Goal: Task Accomplishment & Management: Complete application form

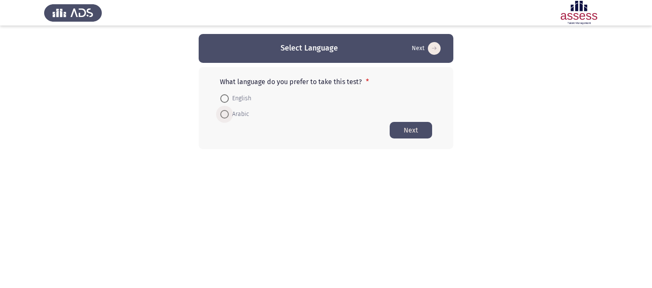
click at [224, 115] on span at bounding box center [224, 114] width 8 height 8
click at [224, 115] on input "Arabic" at bounding box center [224, 114] width 8 height 8
radio input "true"
click at [407, 129] on button "Next" at bounding box center [411, 129] width 42 height 17
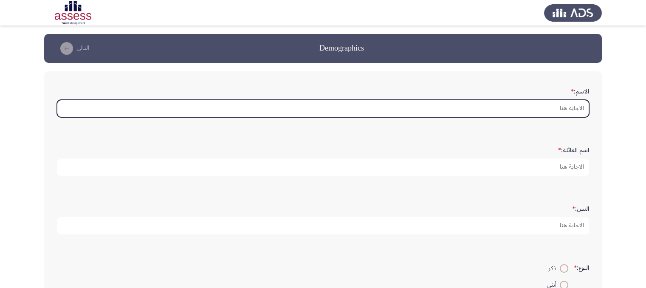
click at [531, 107] on input "الاسم: *" at bounding box center [323, 108] width 532 height 17
type input "L"
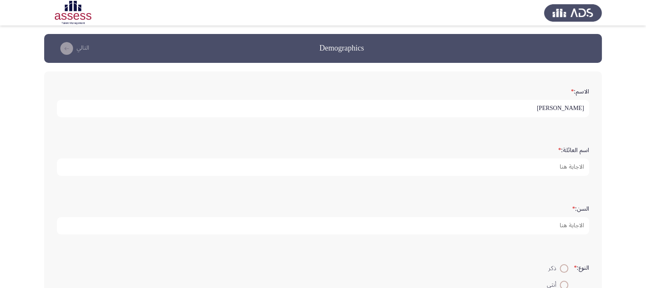
type input "[PERSON_NAME]"
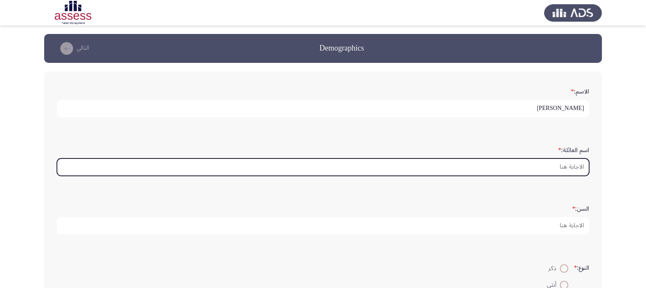
click at [559, 168] on input "اسم العائلة: *" at bounding box center [323, 166] width 532 height 17
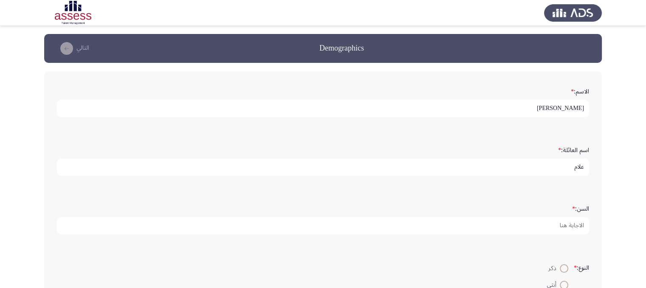
type input "علام"
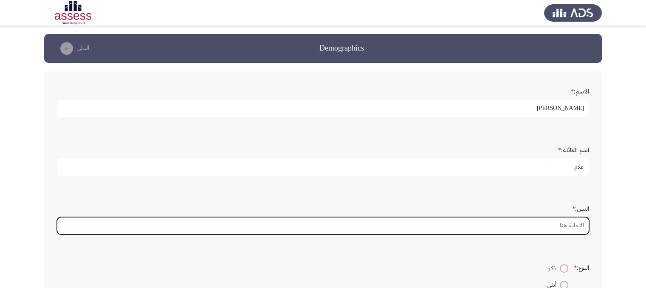
click at [563, 228] on input "السن: *" at bounding box center [323, 225] width 532 height 17
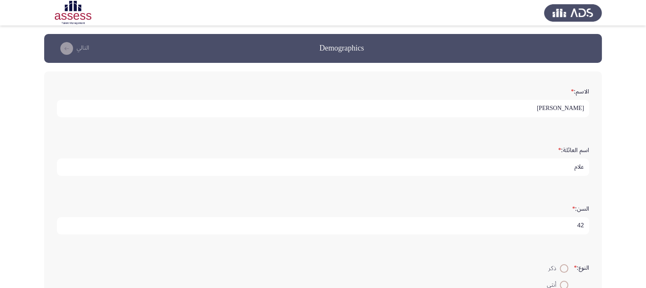
scroll to position [174, 0]
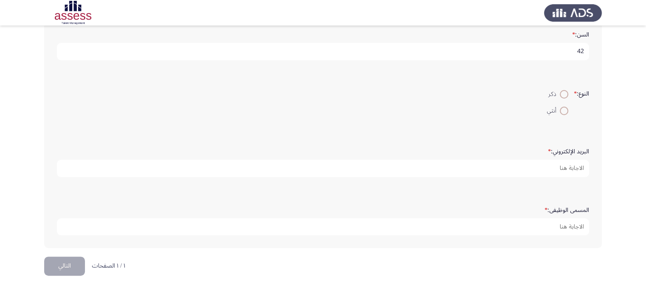
type input "42"
click at [562, 90] on span at bounding box center [564, 94] width 8 height 8
click at [562, 90] on input "ذكر" at bounding box center [564, 94] width 8 height 8
radio input "true"
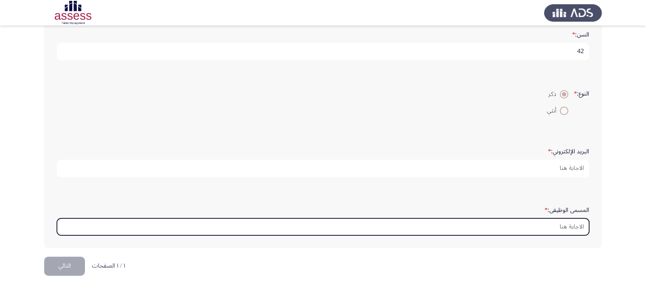
click at [559, 224] on input "المسمى الوظيفى: *" at bounding box center [323, 226] width 532 height 17
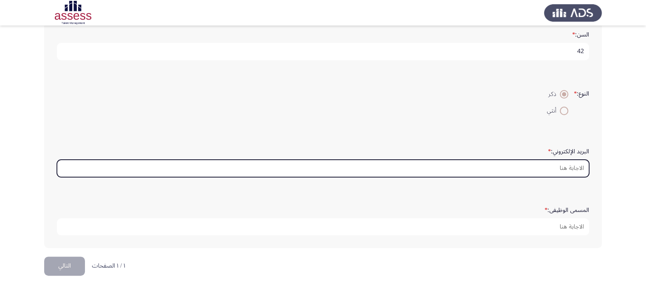
click at [538, 166] on input "البريد الإلكتروني: *" at bounding box center [323, 168] width 532 height 17
type input "ة"
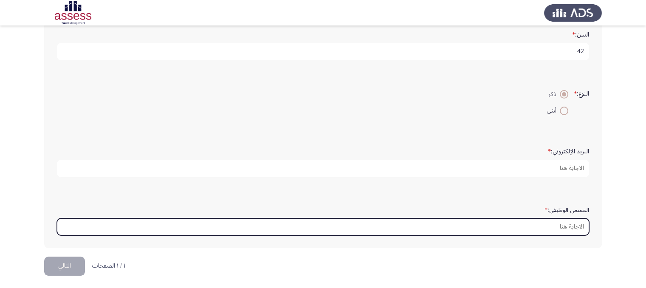
click at [506, 225] on input "المسمى الوظيفى: *" at bounding box center [323, 226] width 532 height 17
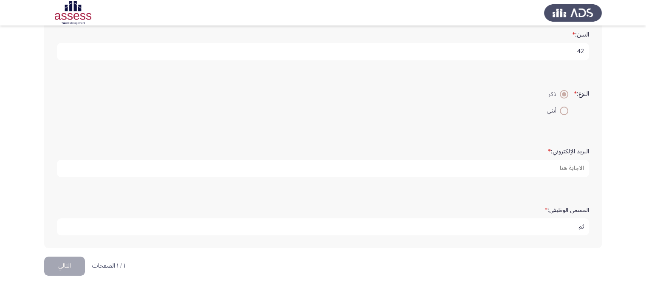
type input "ث"
type input "ELECTRICAL TEAM LEADER"
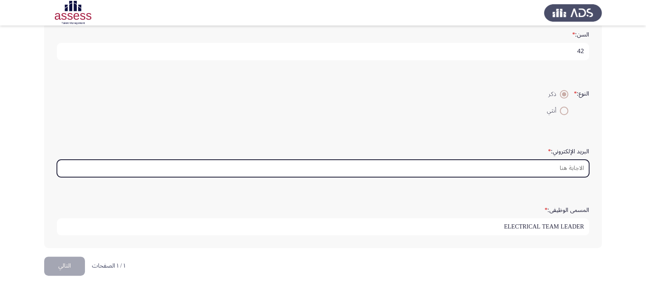
click at [559, 161] on input "البريد الإلكتروني: *" at bounding box center [323, 168] width 532 height 17
click at [490, 167] on input "البريد الإلكتروني: *" at bounding box center [323, 168] width 532 height 17
type input "m"
type input "n"
type input "m"
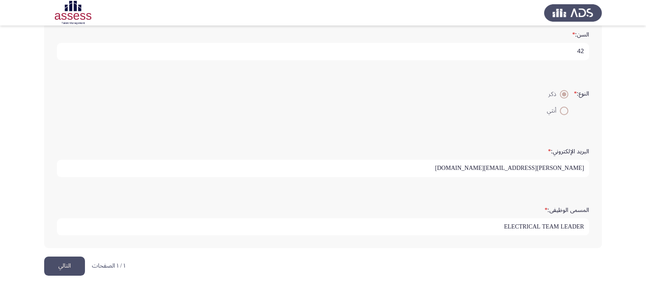
type input "[PERSON_NAME][EMAIL_ADDRESS][DOMAIN_NAME]"
click at [65, 264] on button "التالي" at bounding box center [64, 265] width 41 height 19
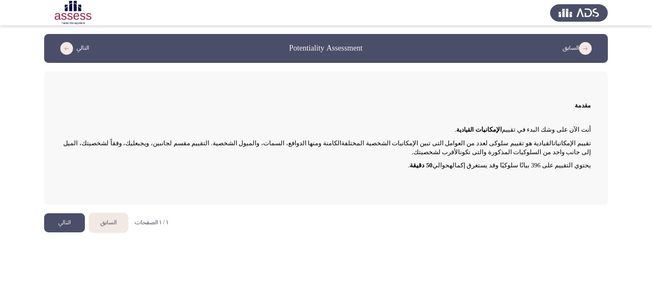
click at [65, 225] on button "التالي" at bounding box center [64, 222] width 41 height 19
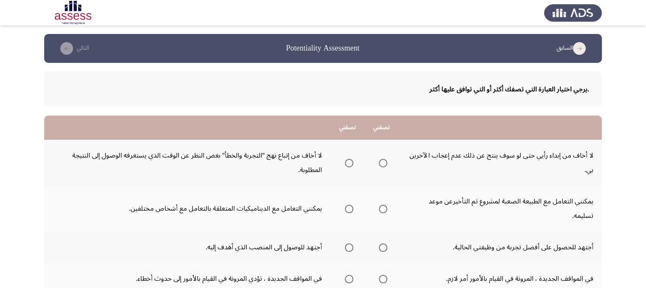
click at [386, 163] on span "Select an option" at bounding box center [383, 163] width 8 height 8
click at [386, 163] on input "Select an option" at bounding box center [383, 163] width 8 height 8
click at [383, 245] on span "Select an option" at bounding box center [383, 247] width 8 height 8
click at [383, 245] on input "Select an option" at bounding box center [383, 247] width 8 height 8
click at [349, 163] on span "Select an option" at bounding box center [349, 163] width 8 height 8
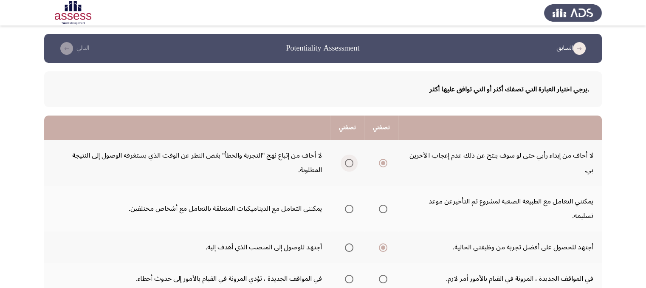
click at [349, 163] on input "Select an option" at bounding box center [349, 163] width 8 height 8
click at [381, 161] on span "Select an option" at bounding box center [383, 163] width 8 height 8
click at [381, 161] on input "Select an option" at bounding box center [383, 163] width 8 height 8
click at [349, 207] on span "Select an option" at bounding box center [349, 209] width 8 height 8
click at [349, 207] on input "Select an option" at bounding box center [349, 209] width 8 height 8
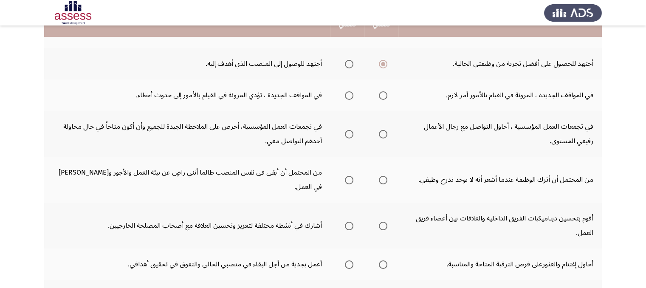
scroll to position [166, 0]
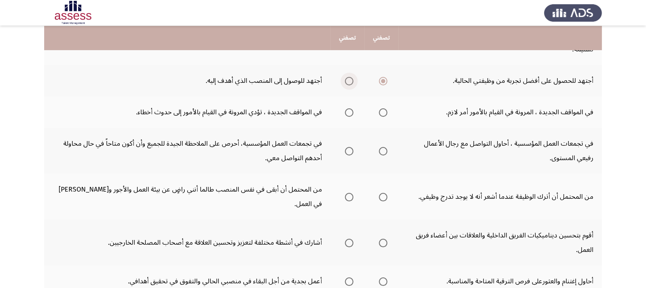
click at [349, 82] on span "Select an option" at bounding box center [349, 81] width 8 height 8
click at [349, 82] on input "Select an option" at bounding box center [349, 81] width 8 height 8
click at [348, 112] on span "Select an option" at bounding box center [349, 112] width 8 height 8
click at [348, 112] on input "Select an option" at bounding box center [349, 112] width 8 height 8
click at [349, 151] on span "Select an option" at bounding box center [349, 151] width 8 height 8
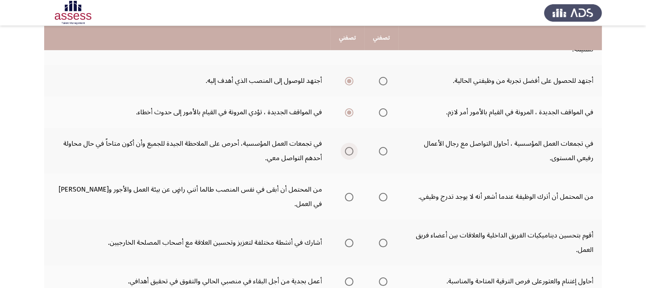
click at [349, 151] on input "Select an option" at bounding box center [349, 151] width 8 height 8
click at [383, 193] on span "Select an option" at bounding box center [383, 197] width 8 height 8
click at [383, 193] on input "Select an option" at bounding box center [383, 197] width 8 height 8
click at [349, 239] on span "Select an option" at bounding box center [349, 243] width 8 height 8
click at [349, 239] on input "Select an option" at bounding box center [349, 243] width 8 height 8
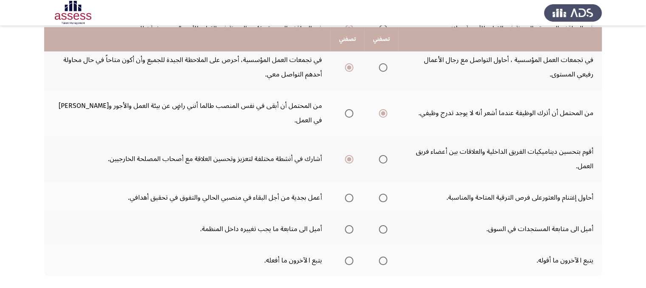
scroll to position [251, 0]
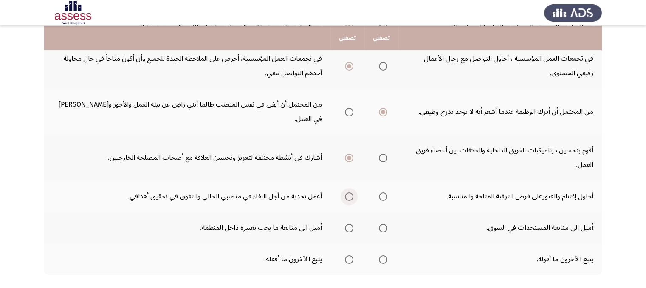
click at [349, 192] on span "Select an option" at bounding box center [349, 196] width 8 height 8
click at [349, 192] on input "Select an option" at bounding box center [349, 196] width 8 height 8
click at [346, 224] on span "Select an option" at bounding box center [349, 228] width 8 height 8
click at [346, 224] on input "Select an option" at bounding box center [349, 228] width 8 height 8
click at [382, 255] on span "Select an option" at bounding box center [383, 259] width 8 height 8
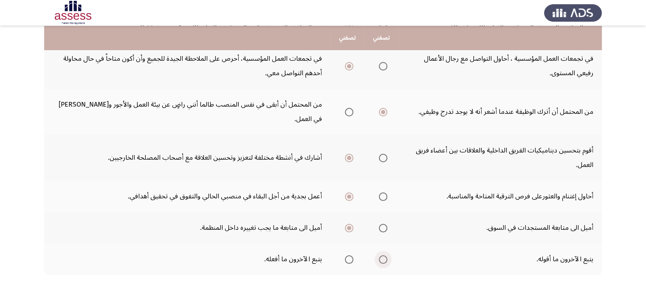
click at [382, 255] on input "Select an option" at bounding box center [383, 259] width 8 height 8
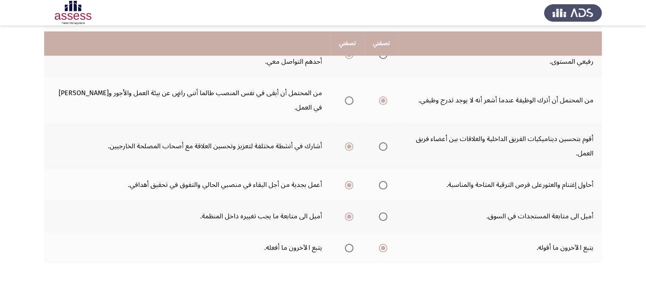
scroll to position [268, 0]
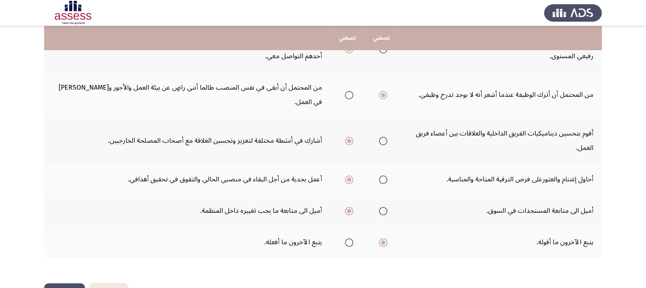
click at [69, 283] on button "التالي" at bounding box center [64, 292] width 41 height 19
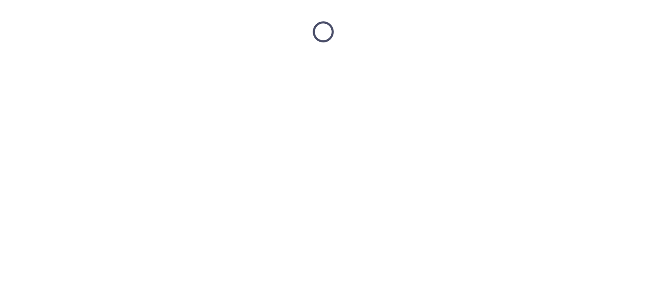
scroll to position [0, 0]
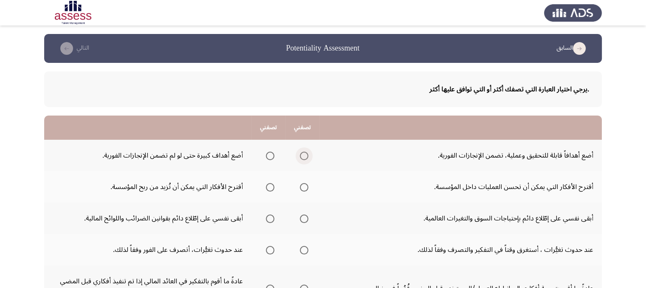
click at [304, 158] on span "Select an option" at bounding box center [304, 156] width 8 height 8
click at [304, 158] on input "Select an option" at bounding box center [304, 156] width 8 height 8
click at [301, 188] on span "Select an option" at bounding box center [304, 187] width 8 height 8
click at [301, 188] on input "Select an option" at bounding box center [304, 187] width 8 height 8
click at [306, 217] on span "Select an option" at bounding box center [304, 218] width 8 height 8
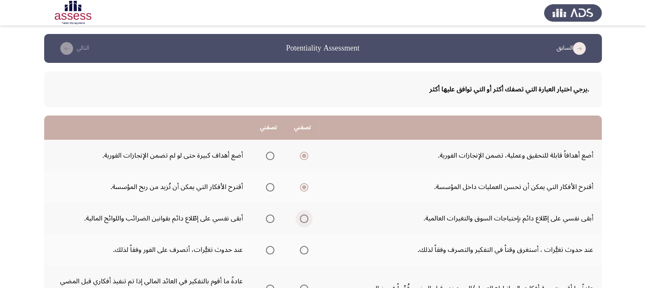
click at [306, 217] on input "Select an option" at bounding box center [304, 218] width 8 height 8
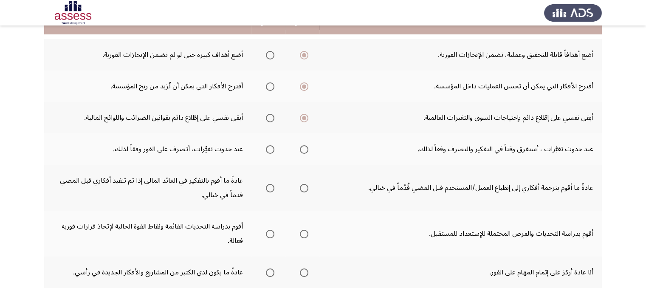
scroll to position [102, 0]
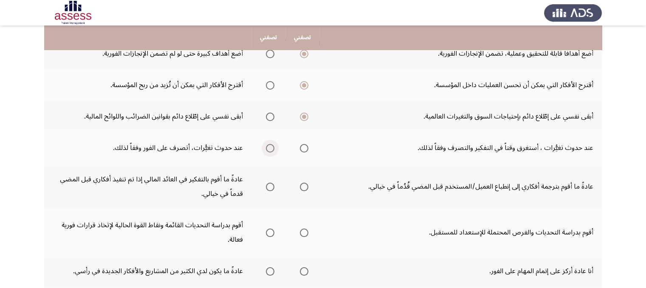
click at [270, 147] on span "Select an option" at bounding box center [270, 148] width 8 height 8
click at [270, 147] on input "Select an option" at bounding box center [270, 148] width 8 height 8
click at [270, 184] on span "Select an option" at bounding box center [270, 187] width 8 height 8
click at [270, 184] on input "Select an option" at bounding box center [270, 187] width 8 height 8
click at [271, 233] on span "Select an option" at bounding box center [270, 232] width 8 height 8
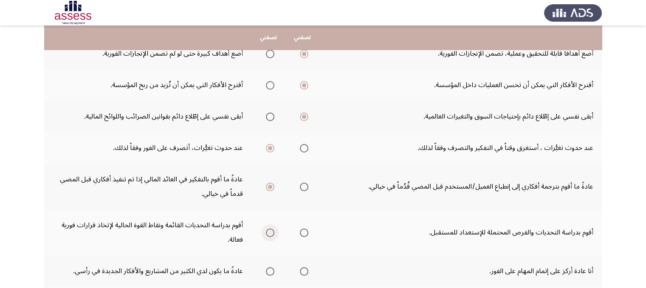
click at [271, 233] on input "Select an option" at bounding box center [270, 232] width 8 height 8
click at [306, 268] on span "Select an option" at bounding box center [304, 271] width 8 height 8
click at [306, 268] on input "Select an option" at bounding box center [304, 271] width 8 height 8
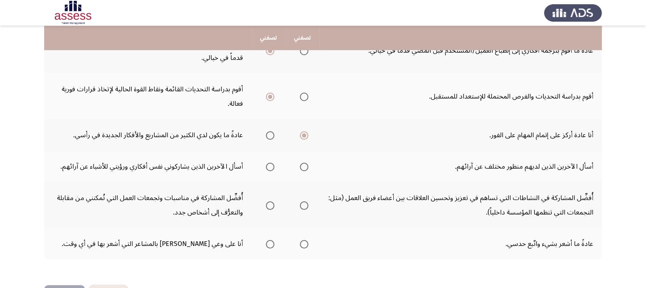
scroll to position [255, 0]
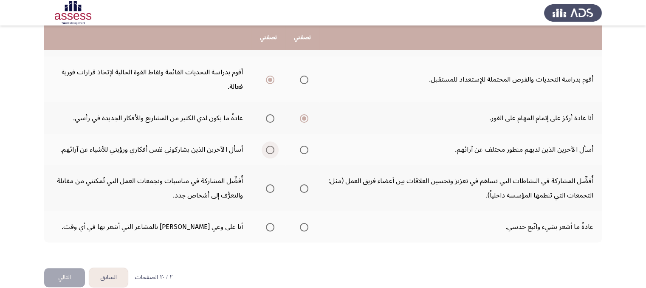
click at [269, 148] on span "Select an option" at bounding box center [270, 150] width 8 height 8
click at [269, 148] on input "Select an option" at bounding box center [270, 150] width 8 height 8
click at [301, 188] on span "Select an option" at bounding box center [304, 188] width 8 height 8
click at [301, 188] on input "Select an option" at bounding box center [304, 188] width 8 height 8
click at [268, 228] on span "Select an option" at bounding box center [270, 227] width 8 height 8
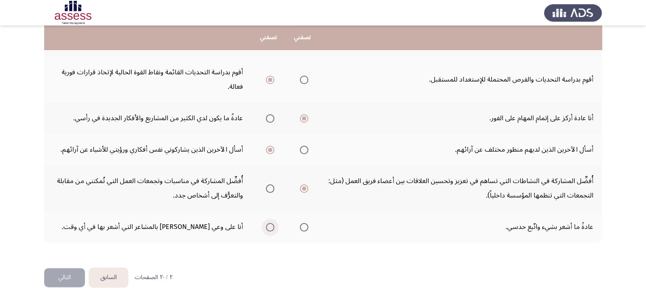
click at [268, 228] on input "Select an option" at bounding box center [270, 227] width 8 height 8
click at [69, 281] on button "التالي" at bounding box center [64, 277] width 41 height 19
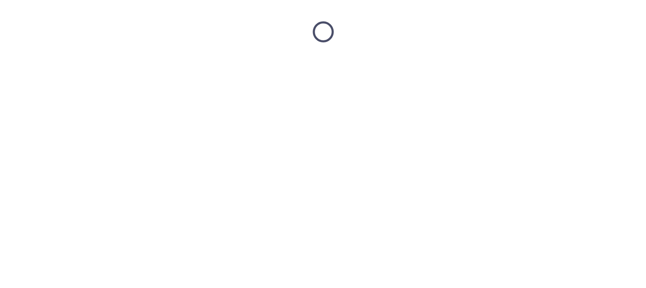
scroll to position [0, 0]
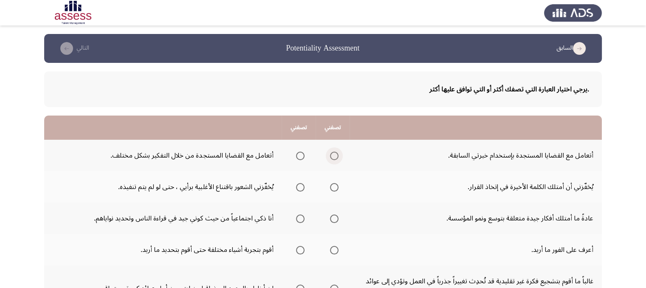
click at [332, 157] on span "Select an option" at bounding box center [334, 156] width 8 height 8
click at [332, 157] on input "Select an option" at bounding box center [334, 156] width 8 height 8
click at [297, 187] on span "Select an option" at bounding box center [300, 187] width 8 height 8
click at [297, 187] on input "Select an option" at bounding box center [300, 187] width 8 height 8
click at [297, 251] on span "Select an option" at bounding box center [300, 250] width 8 height 8
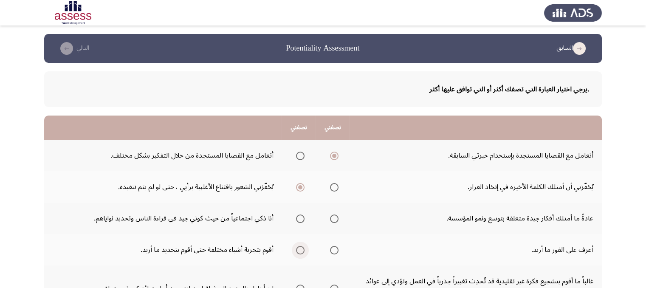
click at [297, 251] on input "Select an option" at bounding box center [300, 250] width 8 height 8
click at [299, 215] on span "Select an option" at bounding box center [300, 218] width 8 height 8
click at [299, 215] on input "Select an option" at bounding box center [300, 218] width 8 height 8
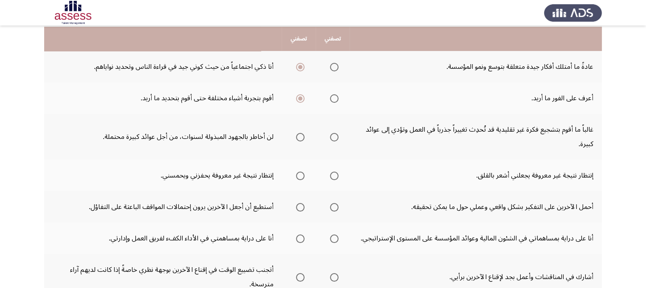
scroll to position [153, 0]
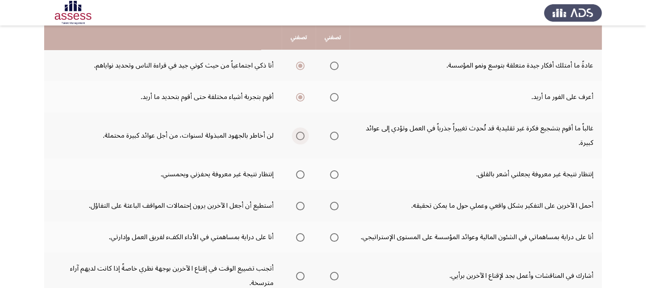
click at [301, 138] on span "Select an option" at bounding box center [300, 136] width 8 height 8
click at [301, 138] on input "Select an option" at bounding box center [300, 136] width 8 height 8
click at [334, 171] on span "Select an option" at bounding box center [334, 174] width 8 height 8
click at [334, 171] on input "Select an option" at bounding box center [334, 174] width 8 height 8
click at [296, 202] on span "Select an option" at bounding box center [300, 206] width 8 height 8
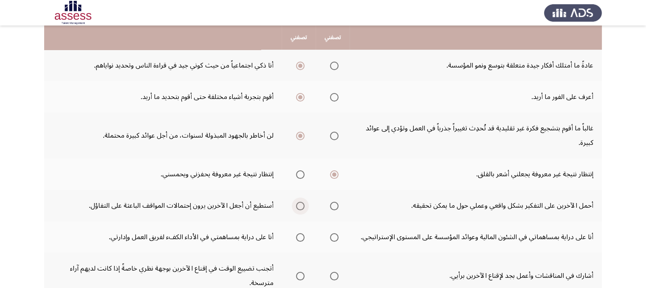
click at [296, 202] on input "Select an option" at bounding box center [300, 206] width 8 height 8
click at [300, 238] on span "Select an option" at bounding box center [300, 237] width 8 height 8
click at [300, 238] on input "Select an option" at bounding box center [300, 237] width 8 height 8
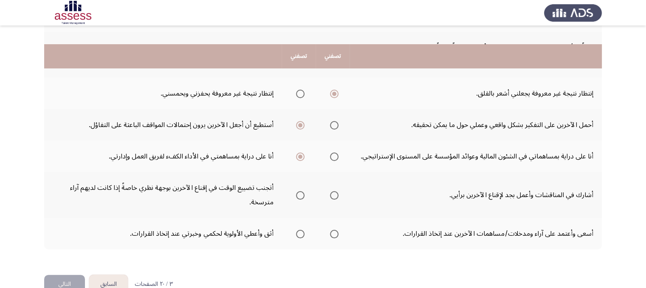
scroll to position [252, 0]
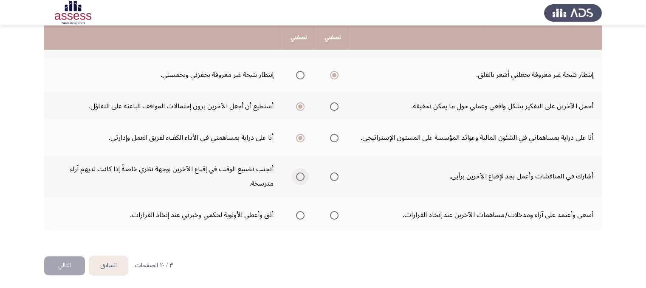
click at [298, 173] on span "Select an option" at bounding box center [300, 176] width 8 height 8
click at [298, 173] on input "Select an option" at bounding box center [300, 176] width 8 height 8
click at [330, 213] on span "Select an option" at bounding box center [334, 215] width 8 height 8
click at [330, 213] on input "Select an option" at bounding box center [334, 215] width 8 height 8
click at [69, 262] on button "التالي" at bounding box center [64, 265] width 41 height 19
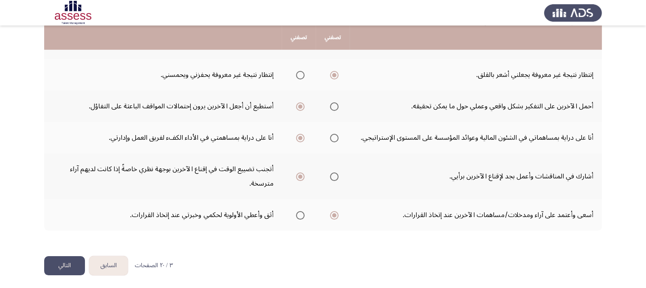
scroll to position [0, 0]
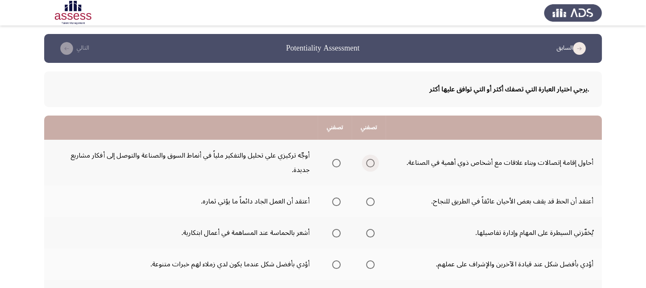
click at [370, 159] on span "Select an option" at bounding box center [370, 163] width 8 height 8
click at [370, 159] on input "Select an option" at bounding box center [370, 163] width 8 height 8
click at [373, 200] on span "Select an option" at bounding box center [370, 201] width 8 height 8
click at [373, 200] on input "Select an option" at bounding box center [370, 201] width 8 height 8
click at [369, 235] on span "Select an option" at bounding box center [370, 233] width 8 height 8
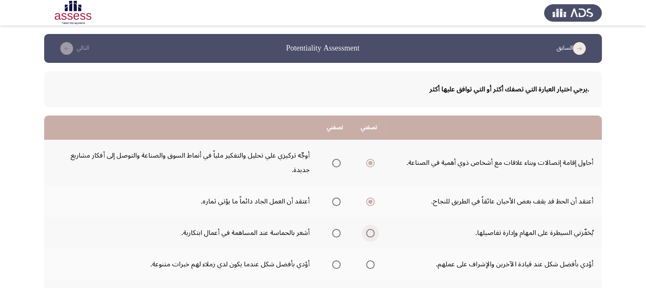
click at [369, 235] on input "Select an option" at bounding box center [370, 233] width 8 height 8
click at [369, 262] on span "Select an option" at bounding box center [370, 264] width 8 height 8
click at [369, 262] on input "Select an option" at bounding box center [370, 264] width 8 height 8
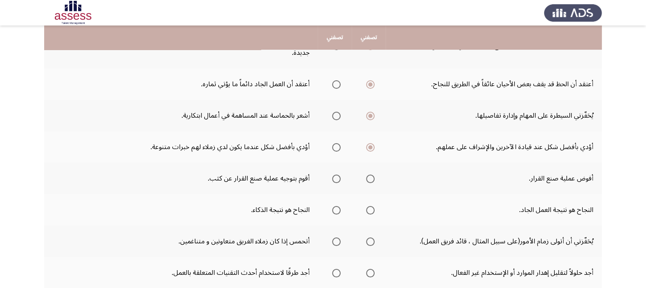
scroll to position [119, 0]
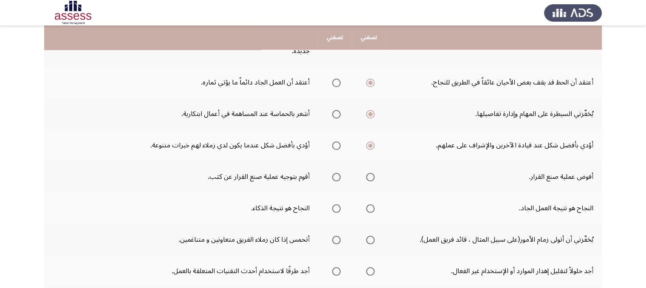
click at [336, 206] on span "Select an option" at bounding box center [336, 208] width 8 height 8
click at [336, 206] on input "Select an option" at bounding box center [336, 208] width 8 height 8
click at [371, 240] on span "Select an option" at bounding box center [370, 240] width 8 height 8
click at [371, 240] on input "Select an option" at bounding box center [370, 240] width 8 height 8
click at [369, 176] on span "Select an option" at bounding box center [370, 177] width 8 height 8
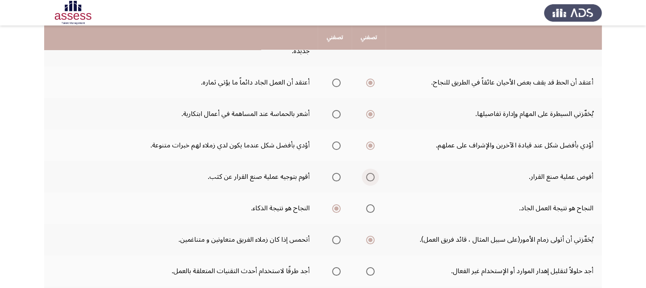
click at [369, 176] on input "Select an option" at bounding box center [370, 177] width 8 height 8
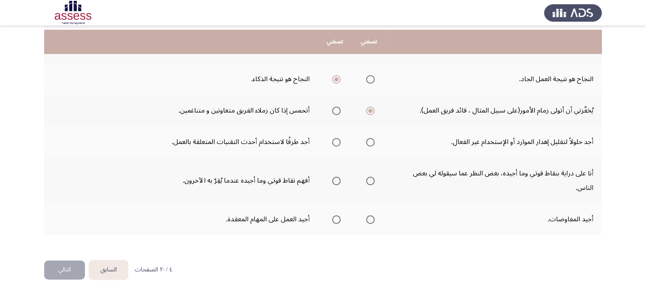
scroll to position [252, 0]
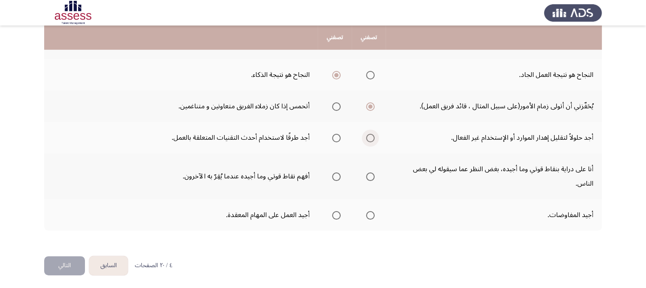
click at [370, 137] on span "Select an option" at bounding box center [370, 138] width 8 height 8
click at [370, 137] on input "Select an option" at bounding box center [370, 138] width 8 height 8
click at [371, 177] on span "Select an option" at bounding box center [370, 176] width 8 height 8
click at [371, 177] on input "Select an option" at bounding box center [370, 176] width 8 height 8
click at [369, 213] on span "Select an option" at bounding box center [370, 215] width 8 height 8
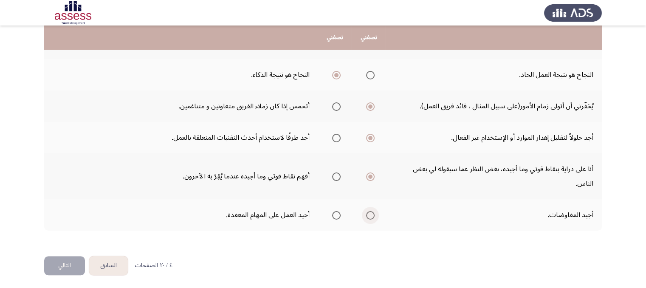
click at [369, 213] on input "Select an option" at bounding box center [370, 215] width 8 height 8
click at [69, 264] on button "التالي" at bounding box center [64, 265] width 41 height 19
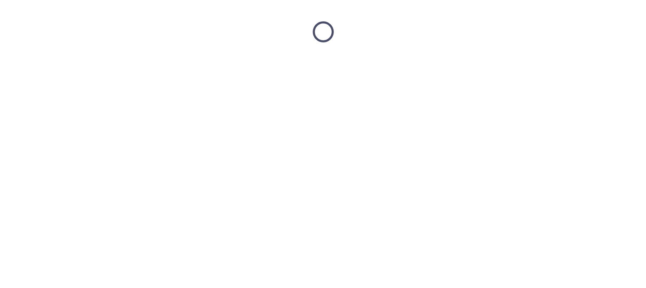
scroll to position [0, 0]
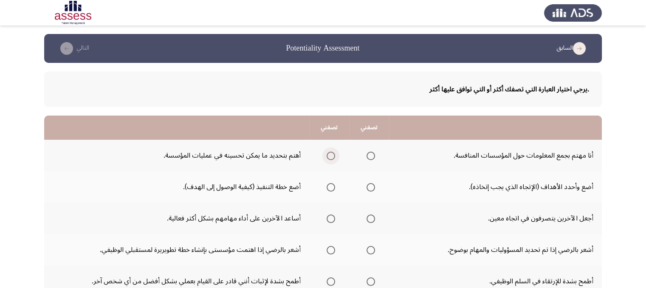
click at [329, 157] on span "Select an option" at bounding box center [330, 156] width 8 height 8
click at [329, 157] on input "Select an option" at bounding box center [330, 156] width 8 height 8
click at [371, 184] on span "Select an option" at bounding box center [370, 187] width 8 height 8
click at [371, 184] on input "Select an option" at bounding box center [370, 187] width 8 height 8
click at [331, 219] on span "Select an option" at bounding box center [330, 218] width 8 height 8
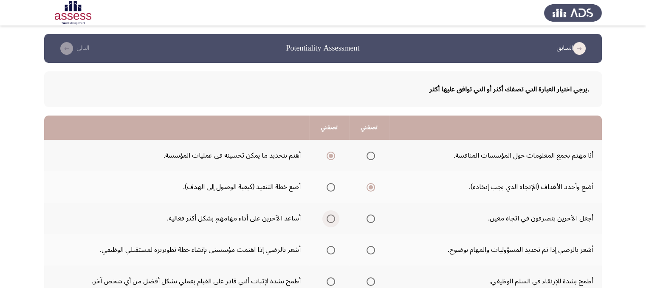
click at [331, 219] on input "Select an option" at bounding box center [330, 218] width 8 height 8
click at [330, 247] on span "Select an option" at bounding box center [330, 250] width 8 height 8
click at [330, 247] on input "Select an option" at bounding box center [330, 250] width 8 height 8
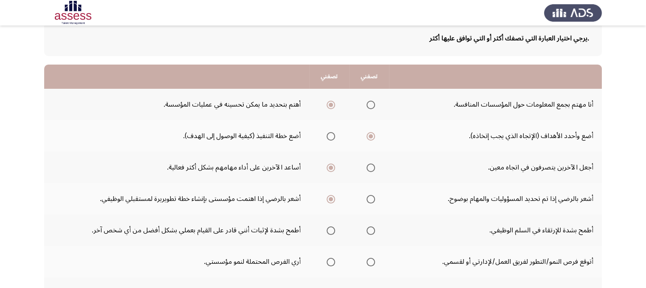
scroll to position [68, 0]
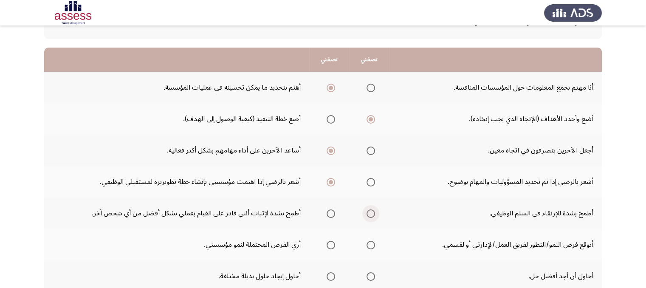
click at [371, 213] on span "Select an option" at bounding box center [370, 213] width 8 height 8
click at [371, 213] on input "Select an option" at bounding box center [370, 213] width 8 height 8
click at [372, 246] on span "Select an option" at bounding box center [370, 245] width 8 height 8
click at [372, 246] on input "Select an option" at bounding box center [370, 245] width 8 height 8
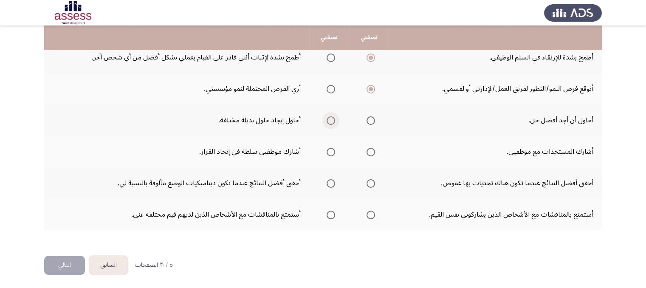
click at [329, 119] on span "Select an option" at bounding box center [330, 120] width 8 height 8
click at [329, 119] on input "Select an option" at bounding box center [330, 120] width 8 height 8
click at [329, 153] on span "Select an option" at bounding box center [330, 152] width 8 height 8
click at [329, 153] on input "Select an option" at bounding box center [330, 152] width 8 height 8
click at [329, 184] on span "Select an option" at bounding box center [330, 183] width 8 height 8
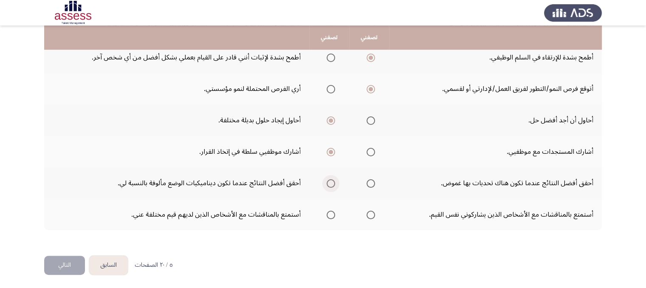
click at [329, 184] on input "Select an option" at bounding box center [330, 183] width 8 height 8
click at [330, 213] on span "Select an option" at bounding box center [330, 215] width 8 height 8
click at [330, 213] on input "Select an option" at bounding box center [330, 215] width 8 height 8
click at [68, 265] on button "التالي" at bounding box center [64, 265] width 41 height 19
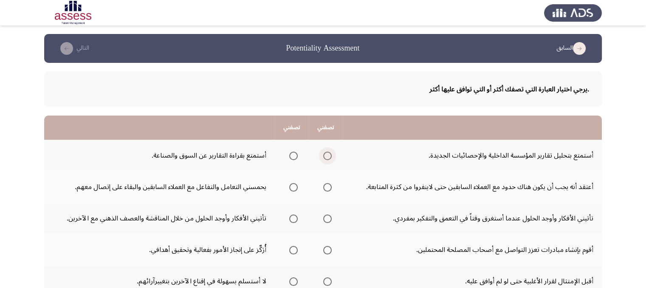
click at [325, 153] on span "Select an option" at bounding box center [327, 156] width 8 height 8
click at [325, 153] on input "Select an option" at bounding box center [327, 156] width 8 height 8
click at [297, 186] on span "Select an option" at bounding box center [293, 187] width 8 height 8
click at [297, 186] on input "Select an option" at bounding box center [293, 187] width 8 height 8
click at [294, 217] on span "Select an option" at bounding box center [293, 218] width 8 height 8
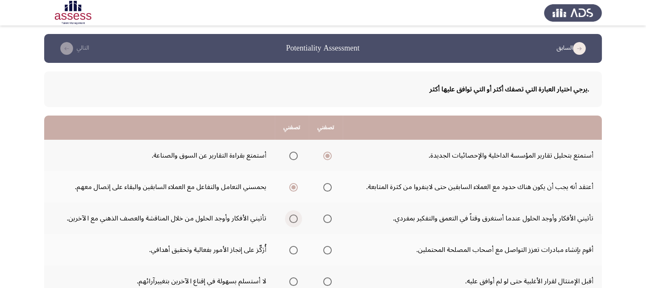
click at [294, 217] on input "Select an option" at bounding box center [293, 218] width 8 height 8
click at [327, 250] on span "Select an option" at bounding box center [327, 250] width 8 height 8
click at [327, 250] on input "Select an option" at bounding box center [327, 250] width 8 height 8
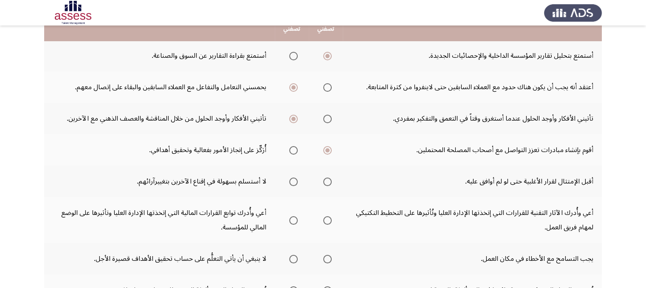
scroll to position [102, 0]
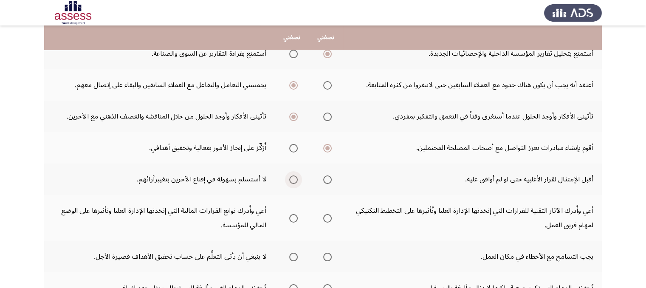
click at [292, 177] on span "Select an option" at bounding box center [293, 179] width 8 height 8
click at [292, 177] on input "Select an option" at bounding box center [293, 179] width 8 height 8
click at [292, 216] on span "Select an option" at bounding box center [293, 218] width 8 height 8
click at [292, 216] on input "Select an option" at bounding box center [293, 218] width 8 height 8
click at [297, 252] on th at bounding box center [292, 256] width 34 height 31
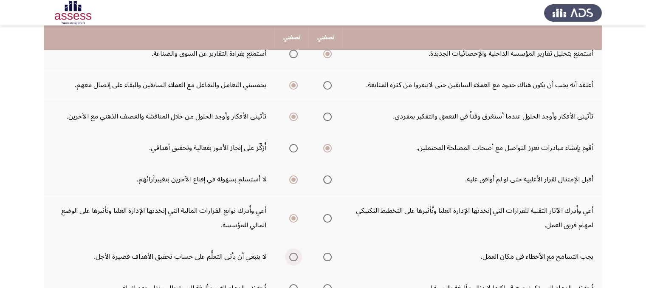
click at [290, 253] on span "Select an option" at bounding box center [293, 257] width 8 height 8
click at [290, 253] on input "Select an option" at bounding box center [293, 257] width 8 height 8
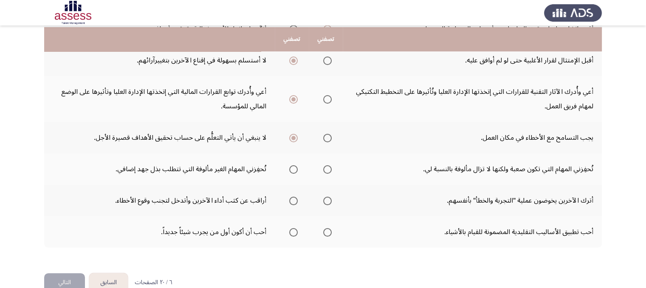
scroll to position [238, 0]
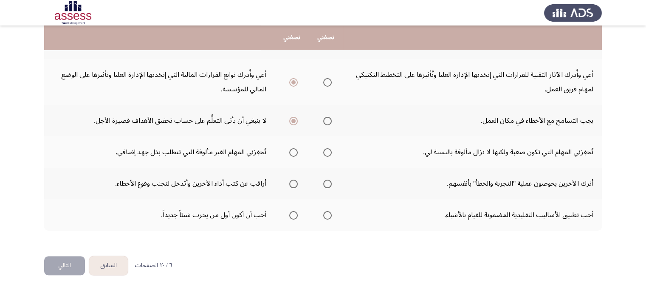
click at [326, 149] on span "Select an option" at bounding box center [327, 152] width 8 height 8
click at [326, 149] on input "Select an option" at bounding box center [327, 152] width 8 height 8
click at [294, 184] on span "Select an option" at bounding box center [293, 184] width 8 height 8
click at [294, 184] on input "Select an option" at bounding box center [293, 184] width 8 height 8
click at [324, 211] on span "Select an option" at bounding box center [327, 215] width 8 height 8
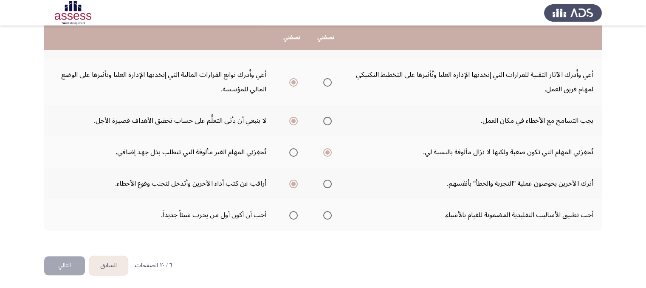
click at [324, 211] on input "Select an option" at bounding box center [327, 215] width 8 height 8
click at [66, 267] on button "التالي" at bounding box center [64, 265] width 41 height 19
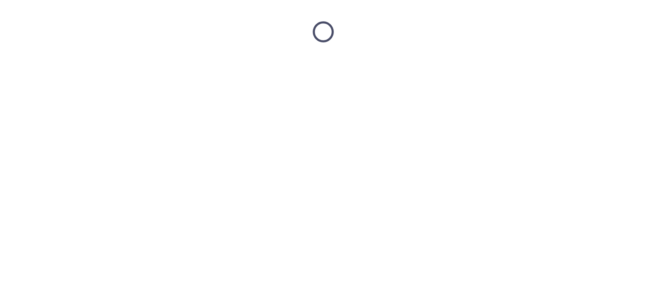
scroll to position [0, 0]
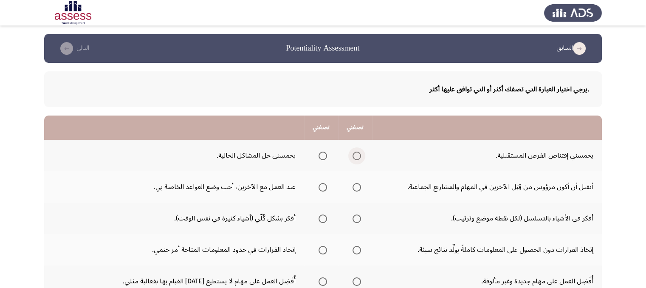
click at [355, 153] on span "Select an option" at bounding box center [356, 156] width 8 height 8
click at [355, 153] on input "Select an option" at bounding box center [356, 156] width 8 height 8
click at [323, 186] on span "Select an option" at bounding box center [322, 187] width 8 height 8
click at [323, 186] on input "Select an option" at bounding box center [322, 187] width 8 height 8
click at [357, 220] on span "Select an option" at bounding box center [356, 218] width 8 height 8
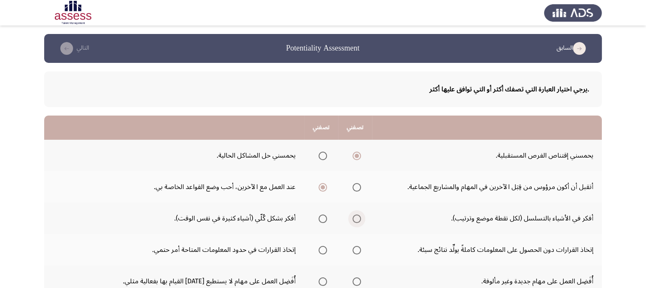
click at [357, 220] on input "Select an option" at bounding box center [356, 218] width 8 height 8
click at [323, 248] on span "Select an option" at bounding box center [322, 250] width 8 height 8
click at [323, 248] on input "Select an option" at bounding box center [322, 250] width 8 height 8
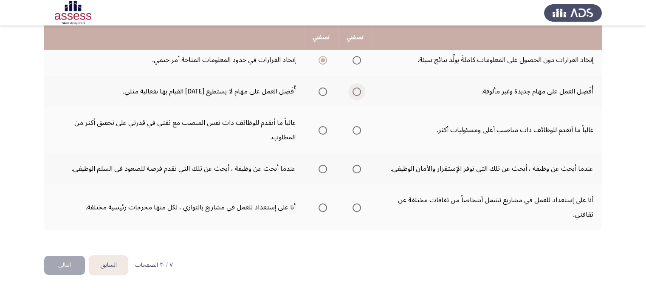
click at [358, 91] on span "Select an option" at bounding box center [356, 91] width 8 height 8
click at [358, 91] on input "Select an option" at bounding box center [356, 91] width 8 height 8
click at [323, 130] on span "Select an option" at bounding box center [322, 130] width 8 height 8
click at [323, 130] on input "Select an option" at bounding box center [322, 130] width 8 height 8
click at [323, 169] on span "Select an option" at bounding box center [322, 169] width 8 height 8
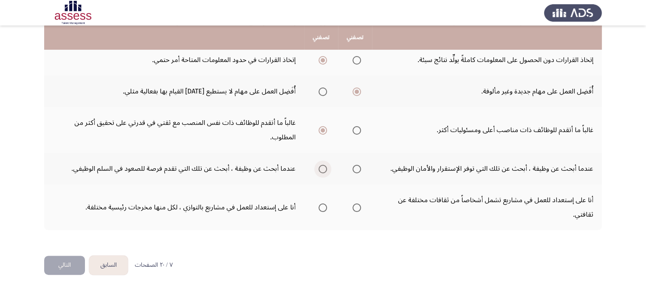
click at [323, 169] on input "Select an option" at bounding box center [322, 169] width 8 height 8
click at [357, 205] on span "Select an option" at bounding box center [356, 207] width 8 height 8
click at [357, 205] on input "Select an option" at bounding box center [356, 207] width 8 height 8
click at [64, 267] on button "التالي" at bounding box center [64, 265] width 41 height 19
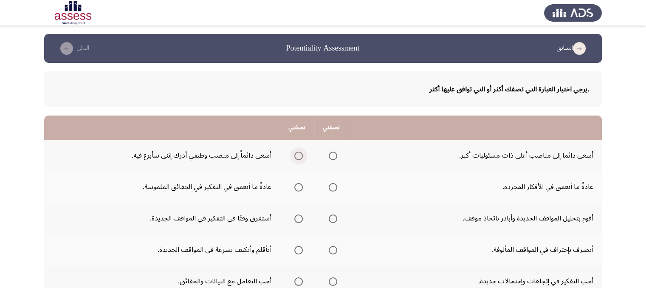
click at [299, 152] on span "Select an option" at bounding box center [298, 156] width 8 height 8
click at [299, 152] on input "Select an option" at bounding box center [298, 156] width 8 height 8
click at [299, 183] on span "Select an option" at bounding box center [298, 187] width 8 height 8
click at [299, 183] on input "Select an option" at bounding box center [298, 187] width 8 height 8
click at [337, 221] on span "Select an option" at bounding box center [333, 218] width 8 height 8
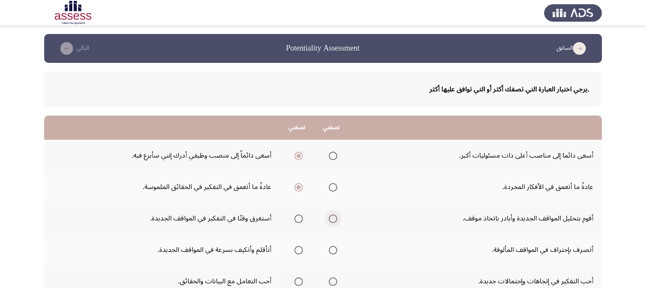
click at [337, 221] on input "Select an option" at bounding box center [333, 218] width 8 height 8
click at [335, 250] on span "Select an option" at bounding box center [333, 250] width 8 height 8
click at [335, 250] on input "Select an option" at bounding box center [333, 250] width 8 height 8
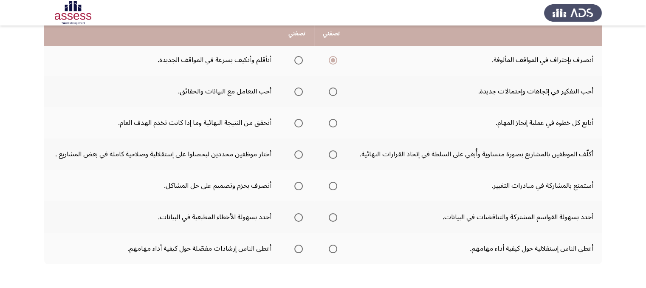
scroll to position [173, 0]
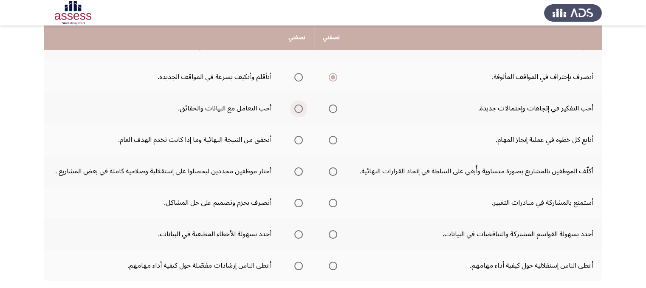
click at [299, 108] on span "Select an option" at bounding box center [298, 108] width 8 height 8
click at [299, 108] on input "Select an option" at bounding box center [298, 108] width 8 height 8
click at [301, 138] on span "Select an option" at bounding box center [298, 140] width 8 height 8
click at [301, 138] on input "Select an option" at bounding box center [298, 140] width 8 height 8
click at [302, 172] on span "Select an option" at bounding box center [298, 171] width 8 height 8
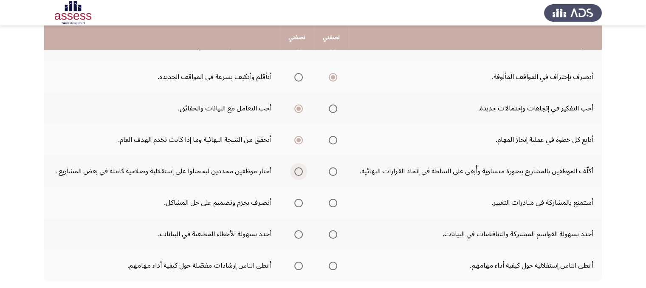
click at [302, 172] on input "Select an option" at bounding box center [298, 171] width 8 height 8
click at [299, 200] on span "Select an option" at bounding box center [298, 203] width 8 height 8
click at [299, 200] on input "Select an option" at bounding box center [298, 203] width 8 height 8
click at [336, 230] on span "Select an option" at bounding box center [333, 234] width 8 height 8
click at [336, 230] on input "Select an option" at bounding box center [333, 234] width 8 height 8
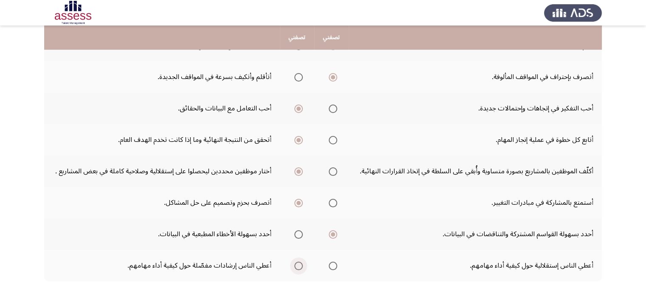
click at [301, 265] on span "Select an option" at bounding box center [298, 266] width 8 height 8
click at [301, 265] on input "Select an option" at bounding box center [298, 266] width 8 height 8
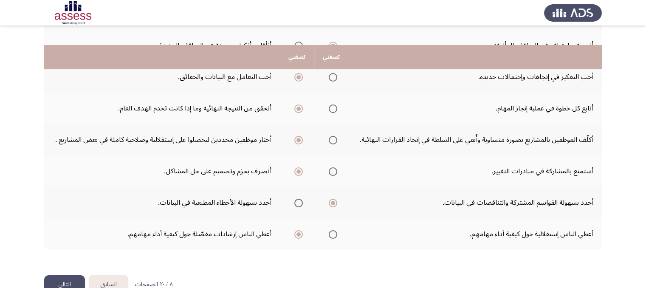
scroll to position [224, 0]
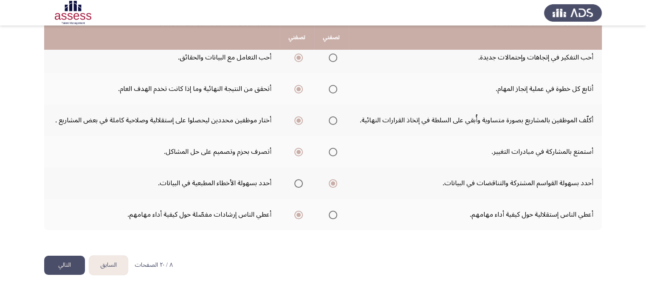
click at [68, 262] on button "التالي" at bounding box center [64, 265] width 41 height 19
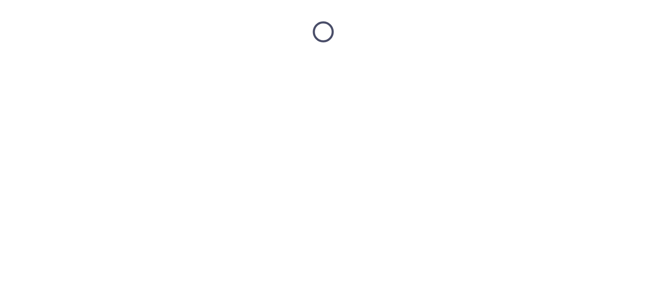
scroll to position [0, 0]
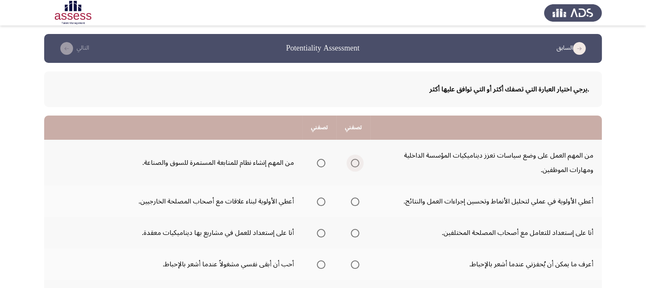
click at [357, 160] on span "Select an option" at bounding box center [355, 163] width 8 height 8
click at [357, 160] on input "Select an option" at bounding box center [355, 163] width 8 height 8
click at [323, 203] on span "Select an option" at bounding box center [321, 201] width 8 height 8
click at [323, 203] on input "Select an option" at bounding box center [321, 201] width 8 height 8
click at [320, 233] on span "Select an option" at bounding box center [321, 233] width 8 height 8
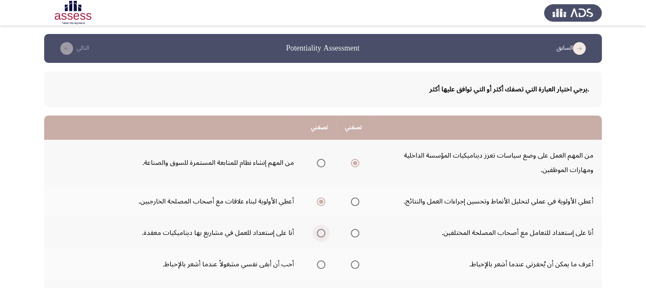
click at [320, 233] on input "Select an option" at bounding box center [321, 233] width 8 height 8
click at [357, 265] on span "Select an option" at bounding box center [355, 264] width 8 height 8
click at [357, 265] on input "Select an option" at bounding box center [355, 264] width 8 height 8
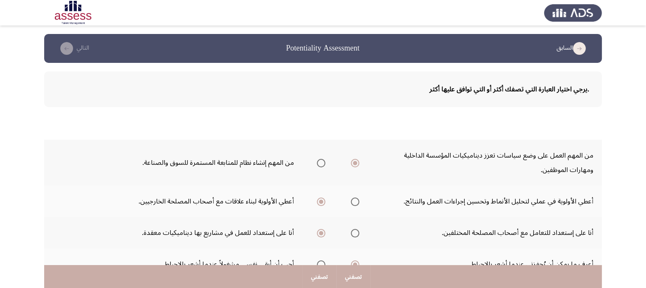
scroll to position [251, 0]
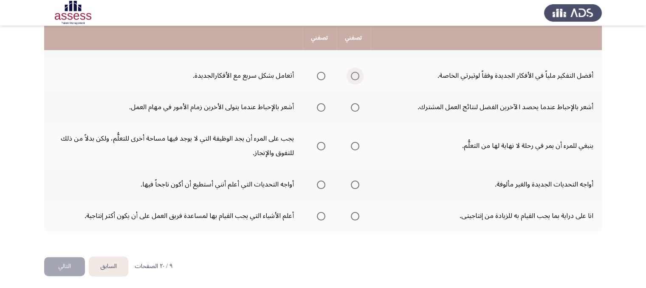
click at [359, 73] on span "Select an option" at bounding box center [355, 76] width 8 height 8
click at [359, 73] on input "Select an option" at bounding box center [355, 76] width 8 height 8
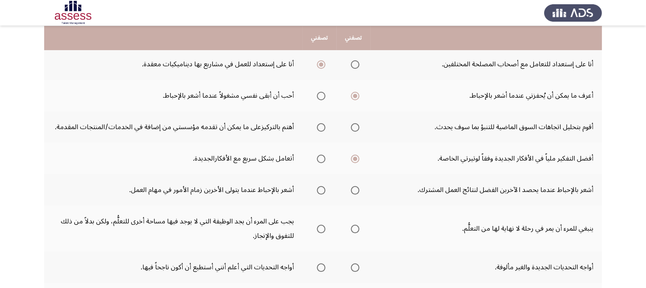
scroll to position [170, 0]
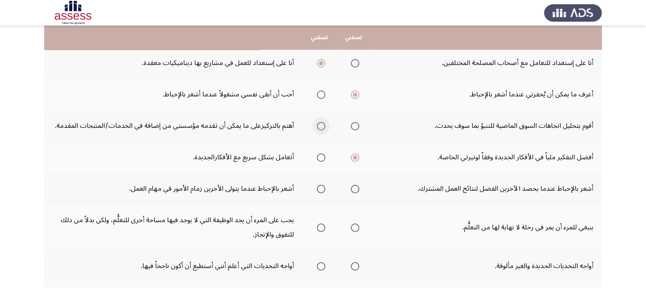
click at [324, 124] on span "Select an option" at bounding box center [321, 126] width 8 height 8
click at [324, 124] on input "Select an option" at bounding box center [321, 126] width 8 height 8
click at [320, 186] on span "Select an option" at bounding box center [321, 189] width 8 height 8
click at [320, 186] on input "Select an option" at bounding box center [321, 189] width 8 height 8
click at [357, 226] on span "Select an option" at bounding box center [355, 227] width 8 height 8
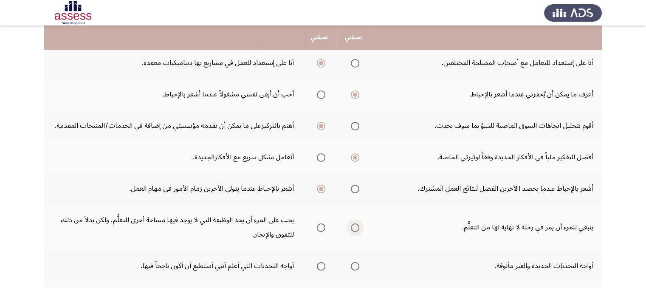
click at [357, 226] on input "Select an option" at bounding box center [355, 227] width 8 height 8
click at [321, 267] on span "Select an option" at bounding box center [321, 266] width 8 height 8
click at [321, 267] on input "Select an option" at bounding box center [321, 266] width 8 height 8
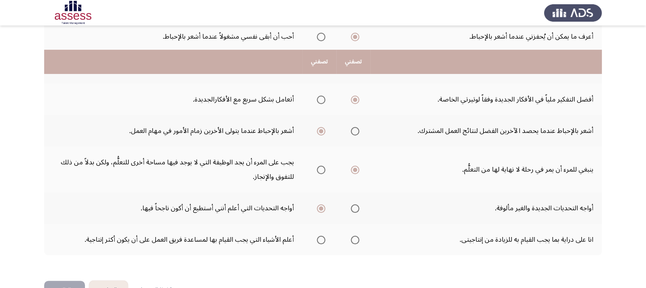
scroll to position [252, 0]
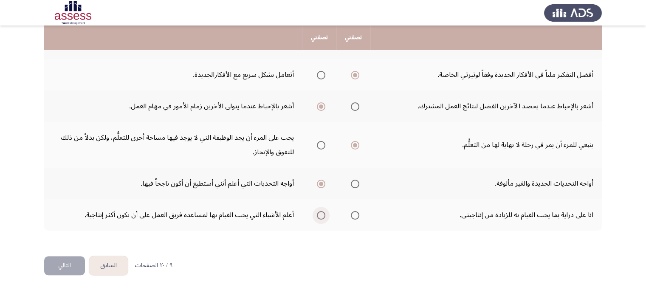
click at [323, 214] on span "Select an option" at bounding box center [321, 215] width 8 height 8
click at [323, 214] on input "Select an option" at bounding box center [321, 215] width 8 height 8
click at [74, 262] on button "التالي" at bounding box center [64, 265] width 41 height 19
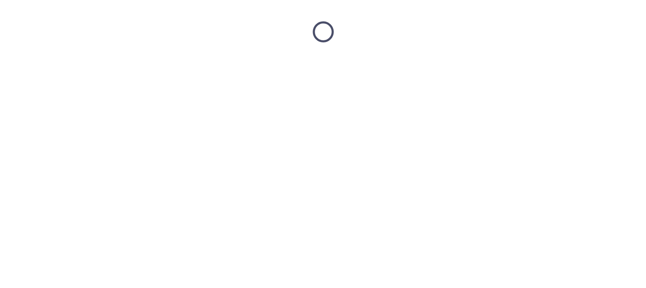
scroll to position [0, 0]
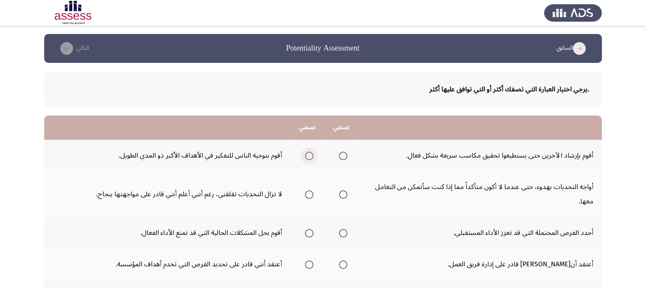
click at [311, 155] on span "Select an option" at bounding box center [309, 156] width 8 height 8
click at [311, 155] on input "Select an option" at bounding box center [309, 156] width 8 height 8
click at [308, 193] on span "Select an option" at bounding box center [309, 194] width 8 height 8
click at [308, 193] on input "Select an option" at bounding box center [309, 194] width 8 height 8
click at [306, 232] on span "Select an option" at bounding box center [309, 233] width 8 height 8
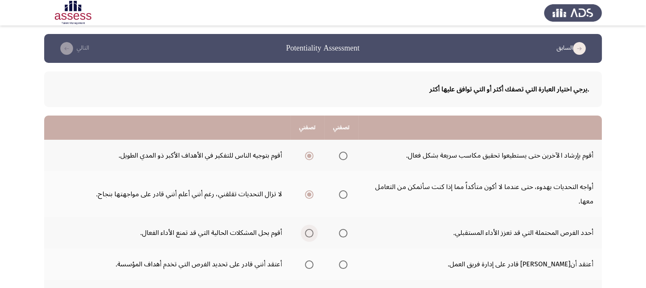
click at [306, 232] on input "Select an option" at bounding box center [309, 233] width 8 height 8
click at [305, 265] on span "Select an option" at bounding box center [309, 264] width 8 height 8
click at [305, 265] on input "Select an option" at bounding box center [309, 264] width 8 height 8
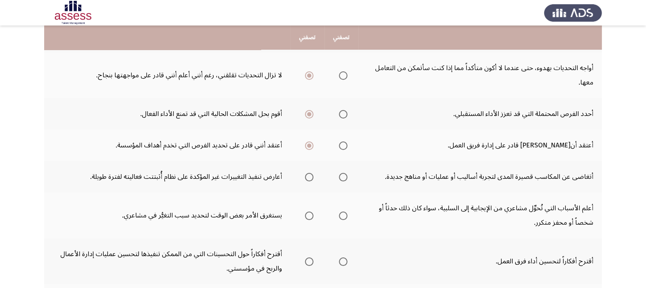
scroll to position [136, 0]
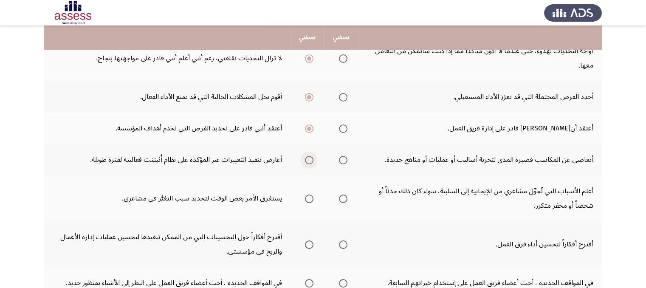
click at [310, 160] on span "Select an option" at bounding box center [309, 160] width 8 height 8
click at [310, 160] on input "Select an option" at bounding box center [309, 160] width 8 height 8
click at [339, 197] on span "Select an option" at bounding box center [343, 198] width 8 height 8
click at [339, 197] on input "Select an option" at bounding box center [343, 198] width 8 height 8
click at [312, 243] on span "Select an option" at bounding box center [309, 244] width 8 height 8
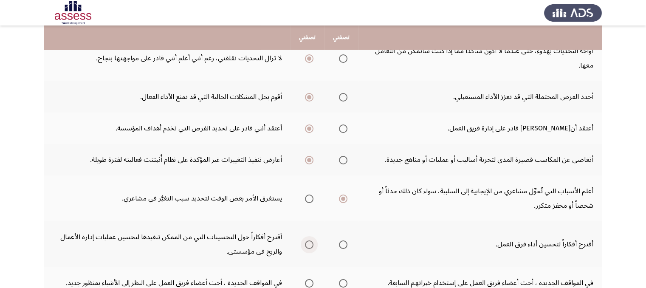
click at [312, 243] on input "Select an option" at bounding box center [309, 244] width 8 height 8
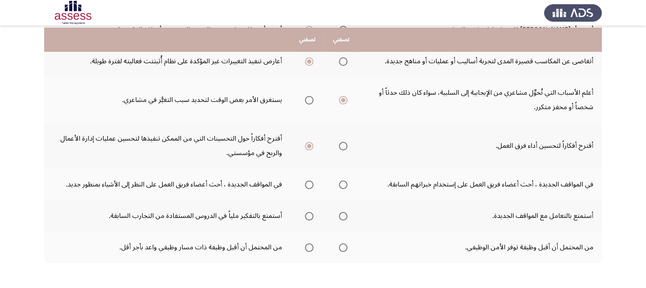
scroll to position [238, 0]
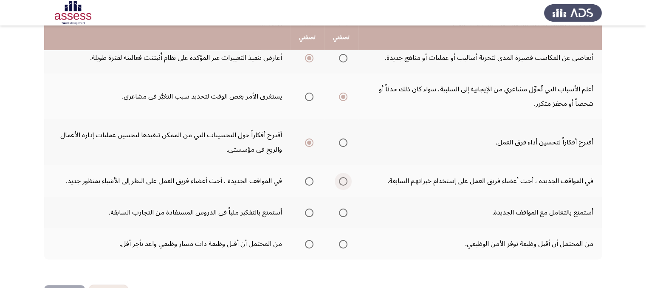
click at [343, 183] on span "Select an option" at bounding box center [343, 181] width 8 height 8
click at [343, 183] on input "Select an option" at bounding box center [343, 181] width 8 height 8
click at [309, 213] on span "Select an option" at bounding box center [309, 212] width 8 height 8
click at [309, 213] on input "Select an option" at bounding box center [309, 212] width 8 height 8
click at [343, 245] on span "Select an option" at bounding box center [343, 244] width 8 height 8
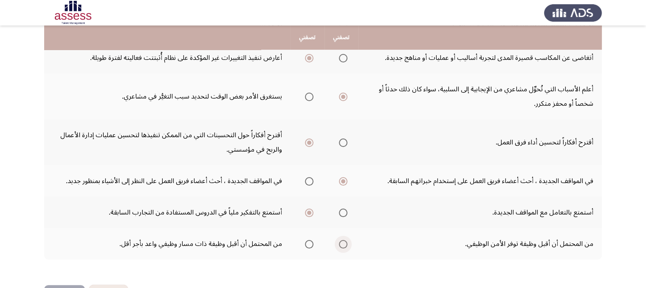
click at [343, 245] on input "Select an option" at bounding box center [343, 244] width 8 height 8
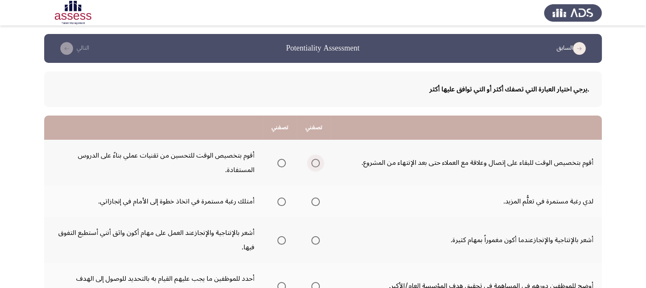
click at [315, 160] on span "Select an option" at bounding box center [315, 163] width 8 height 8
click at [315, 160] on input "Select an option" at bounding box center [315, 163] width 8 height 8
click at [284, 202] on span "Select an option" at bounding box center [281, 201] width 8 height 8
click at [284, 202] on input "Select an option" at bounding box center [281, 201] width 8 height 8
click at [280, 239] on span "Select an option" at bounding box center [281, 240] width 8 height 8
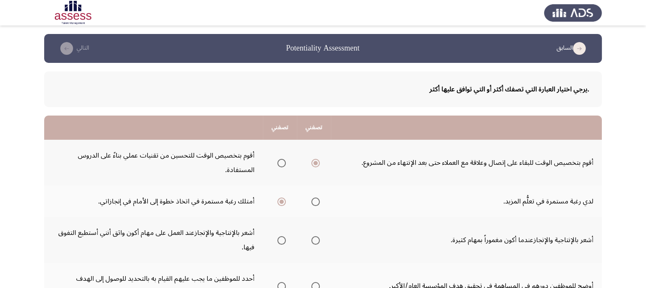
click at [280, 239] on input "Select an option" at bounding box center [281, 240] width 8 height 8
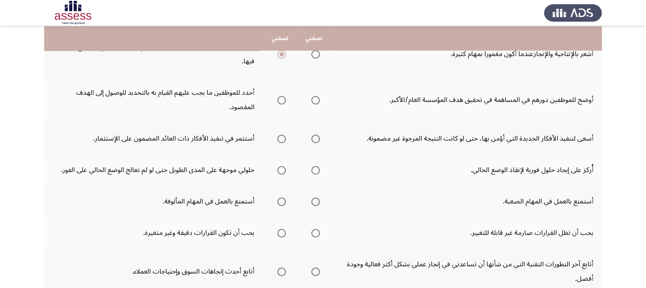
scroll to position [187, 0]
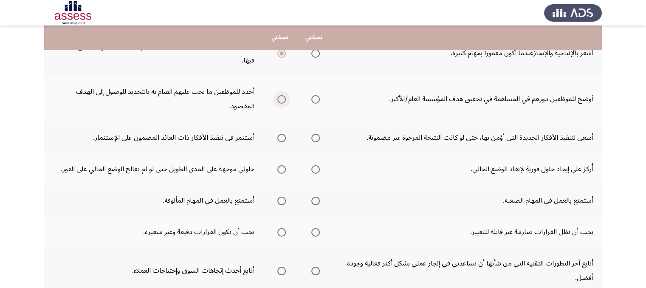
click at [283, 98] on span "Select an option" at bounding box center [281, 99] width 8 height 8
click at [283, 98] on input "Select an option" at bounding box center [281, 99] width 8 height 8
click at [282, 134] on span "Select an option" at bounding box center [281, 138] width 8 height 8
click at [282, 134] on input "Select an option" at bounding box center [281, 138] width 8 height 8
click at [314, 168] on span "Select an option" at bounding box center [315, 169] width 8 height 8
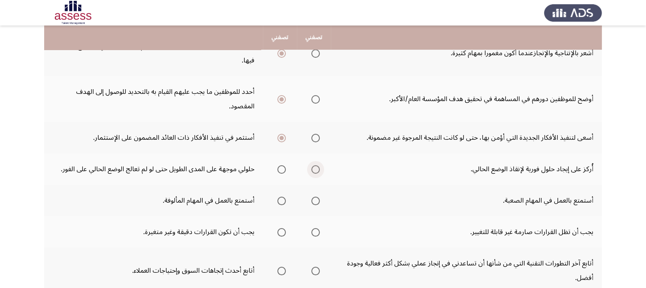
click at [314, 168] on input "Select an option" at bounding box center [315, 169] width 8 height 8
click at [283, 201] on span "Select an option" at bounding box center [281, 201] width 8 height 8
click at [283, 201] on input "Select an option" at bounding box center [281, 201] width 8 height 8
click at [284, 230] on span "Select an option" at bounding box center [281, 232] width 8 height 8
click at [284, 230] on input "Select an option" at bounding box center [281, 232] width 8 height 8
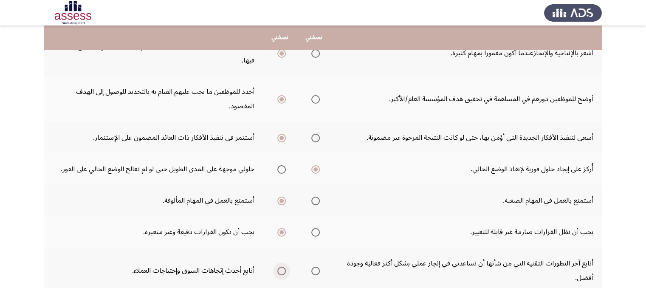
click at [282, 269] on span "Select an option" at bounding box center [281, 271] width 8 height 8
click at [282, 269] on input "Select an option" at bounding box center [281, 271] width 8 height 8
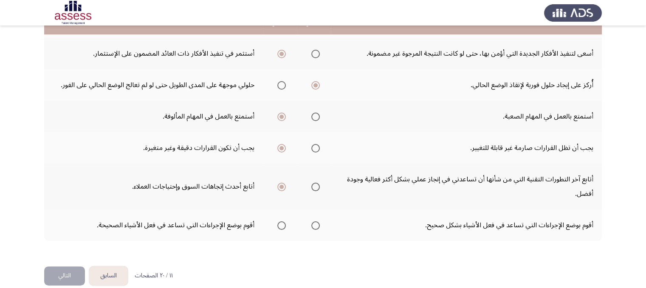
scroll to position [272, 0]
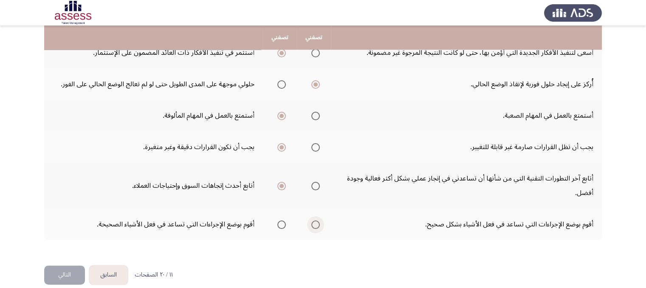
click at [316, 220] on span "Select an option" at bounding box center [315, 224] width 8 height 8
click at [316, 220] on input "Select an option" at bounding box center [315, 224] width 8 height 8
click at [79, 270] on button "التالي" at bounding box center [64, 274] width 41 height 19
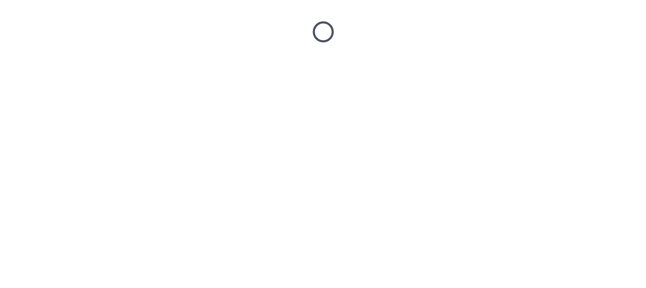
scroll to position [0, 0]
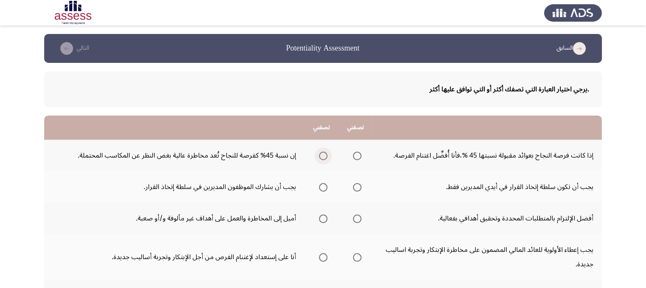
click at [322, 157] on span "Select an option" at bounding box center [323, 156] width 8 height 8
click at [322, 157] on input "Select an option" at bounding box center [323, 156] width 8 height 8
click at [353, 187] on span "Select an option" at bounding box center [357, 187] width 8 height 8
click at [353, 187] on input "Select an option" at bounding box center [357, 187] width 8 height 8
click at [358, 221] on span "Select an option" at bounding box center [357, 218] width 8 height 8
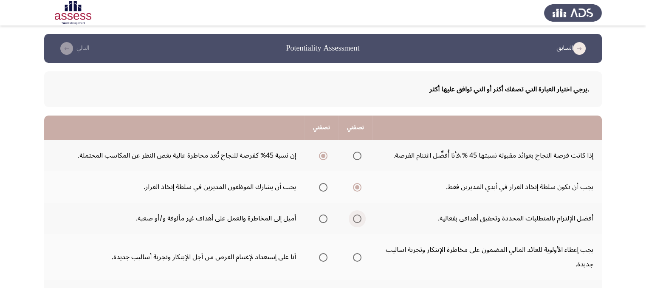
click at [358, 221] on input "Select an option" at bounding box center [357, 218] width 8 height 8
click at [355, 255] on span "Select an option" at bounding box center [357, 257] width 8 height 8
click at [355, 255] on input "Select an option" at bounding box center [357, 257] width 8 height 8
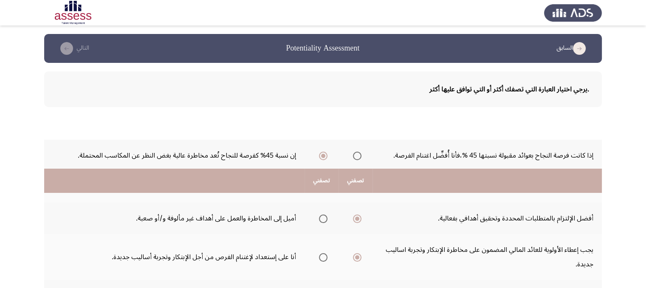
scroll to position [251, 0]
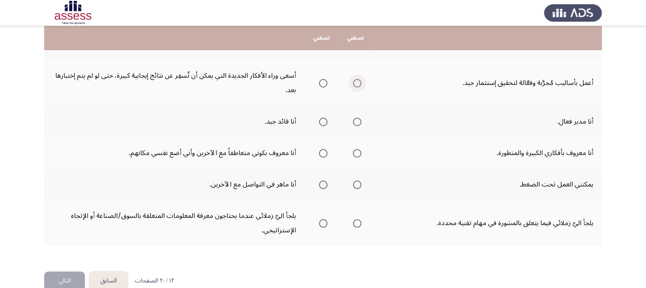
click at [354, 84] on span "Select an option" at bounding box center [357, 83] width 8 height 8
click at [354, 84] on input "Select an option" at bounding box center [357, 83] width 8 height 8
click at [321, 123] on span "Select an option" at bounding box center [323, 122] width 8 height 8
click at [321, 123] on input "Select an option" at bounding box center [323, 122] width 8 height 8
click at [321, 123] on span "Select an option" at bounding box center [323, 122] width 8 height 8
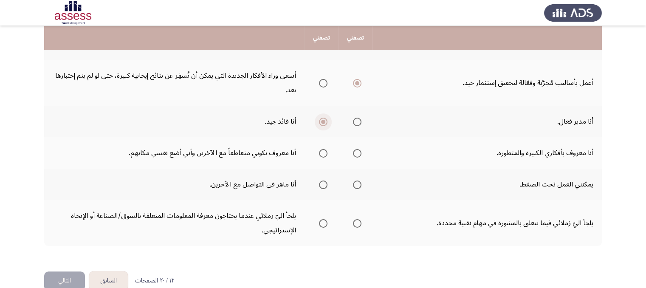
click at [321, 123] on input "Select an option" at bounding box center [323, 122] width 8 height 8
click at [357, 122] on span "Select an option" at bounding box center [357, 122] width 8 height 8
click at [357, 122] on input "Select an option" at bounding box center [357, 122] width 8 height 8
click at [357, 181] on span "Select an option" at bounding box center [357, 184] width 8 height 8
click at [357, 181] on input "Select an option" at bounding box center [357, 184] width 8 height 8
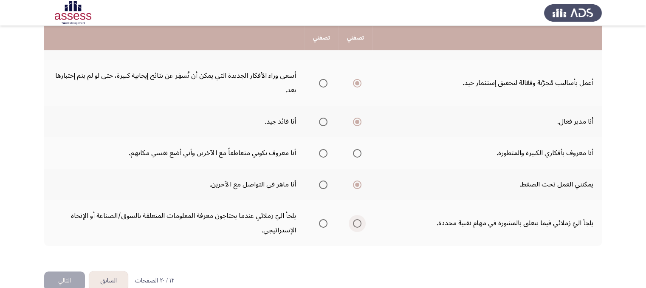
click at [355, 223] on span "Select an option" at bounding box center [357, 223] width 8 height 8
click at [355, 223] on input "Select an option" at bounding box center [357, 223] width 8 height 8
click at [312, 155] on th at bounding box center [321, 152] width 34 height 31
click at [322, 153] on span "Select an option" at bounding box center [323, 153] width 8 height 8
click at [322, 153] on input "Select an option" at bounding box center [323, 153] width 8 height 8
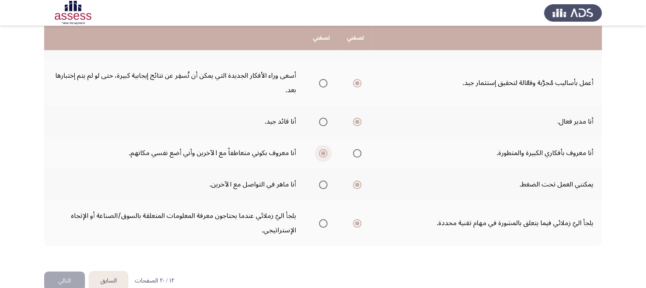
click at [319, 152] on span "Select an option" at bounding box center [323, 153] width 8 height 8
click at [319, 152] on input "Select an option" at bounding box center [323, 153] width 8 height 8
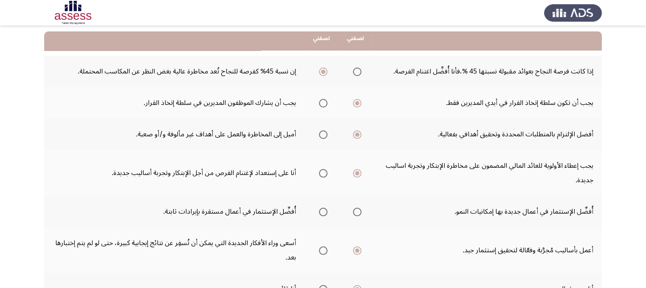
scroll to position [85, 0]
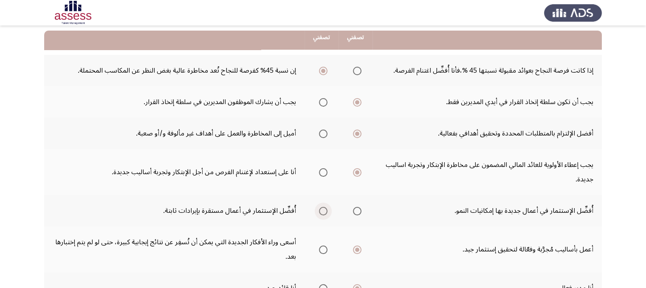
click at [323, 211] on span "Select an option" at bounding box center [323, 211] width 8 height 8
click at [323, 211] on input "Select an option" at bounding box center [323, 211] width 8 height 8
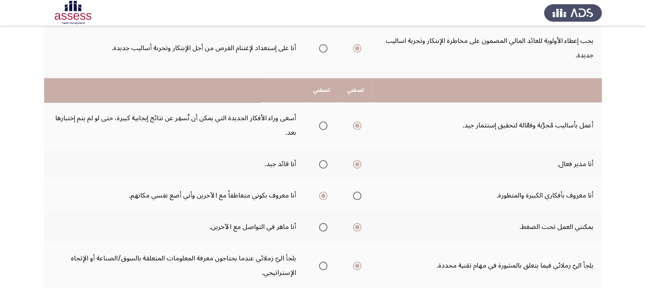
scroll to position [267, 0]
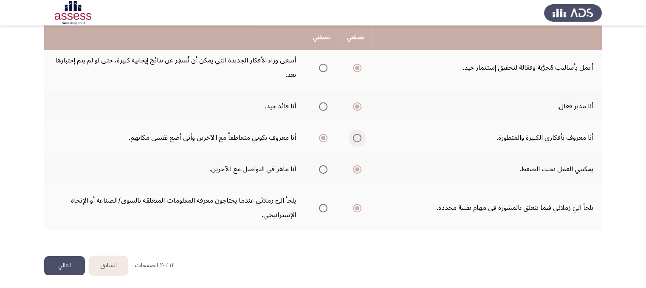
click at [357, 139] on span "Select an option" at bounding box center [357, 138] width 8 height 8
click at [357, 139] on input "Select an option" at bounding box center [357, 138] width 8 height 8
click at [68, 266] on button "التالي" at bounding box center [64, 265] width 41 height 19
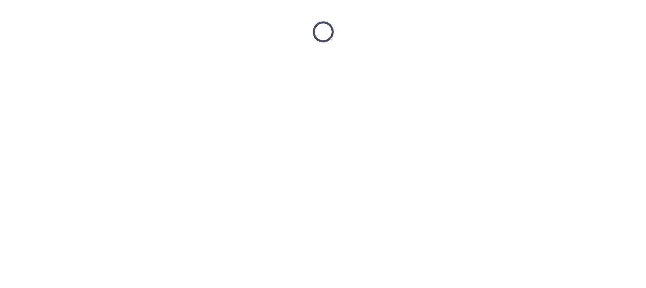
scroll to position [0, 0]
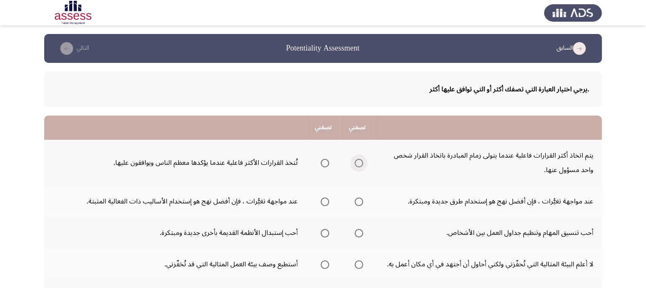
click at [357, 163] on span "Select an option" at bounding box center [359, 163] width 8 height 8
click at [357, 163] on input "Select an option" at bounding box center [359, 163] width 8 height 8
click at [326, 203] on span "Select an option" at bounding box center [325, 201] width 8 height 8
click at [326, 203] on input "Select an option" at bounding box center [325, 201] width 8 height 8
click at [358, 233] on span "Select an option" at bounding box center [359, 233] width 8 height 8
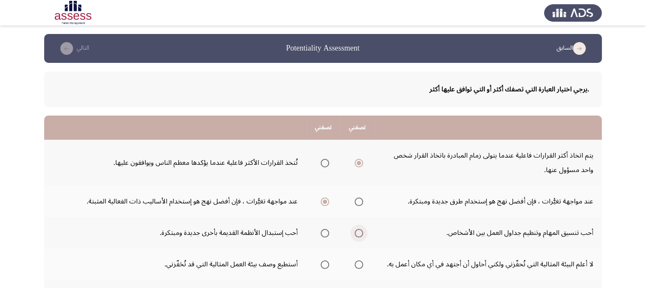
click at [358, 233] on input "Select an option" at bounding box center [359, 233] width 8 height 8
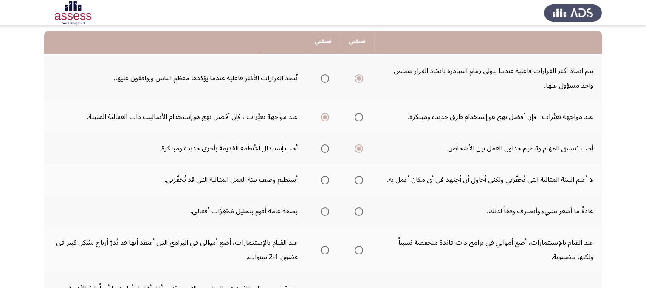
scroll to position [102, 0]
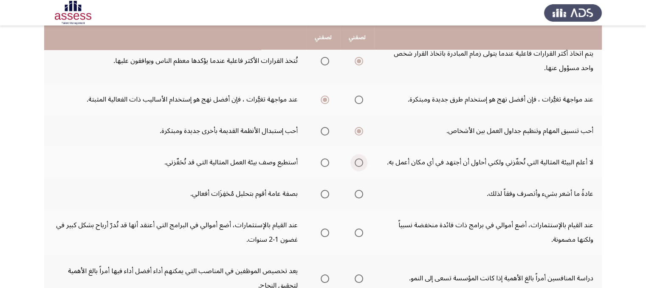
click at [355, 160] on span "Select an option" at bounding box center [359, 162] width 8 height 8
click at [355, 160] on input "Select an option" at bounding box center [359, 162] width 8 height 8
click at [362, 195] on span "Select an option" at bounding box center [359, 194] width 8 height 8
click at [362, 195] on input "Select an option" at bounding box center [359, 194] width 8 height 8
click at [357, 233] on span "Select an option" at bounding box center [359, 232] width 8 height 8
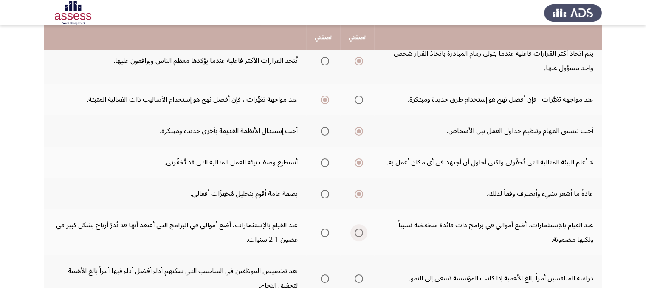
click at [357, 233] on input "Select an option" at bounding box center [359, 232] width 8 height 8
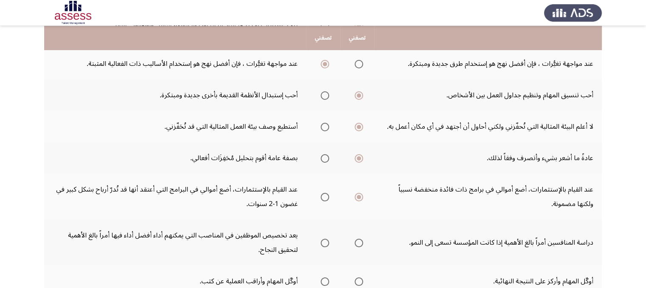
scroll to position [153, 0]
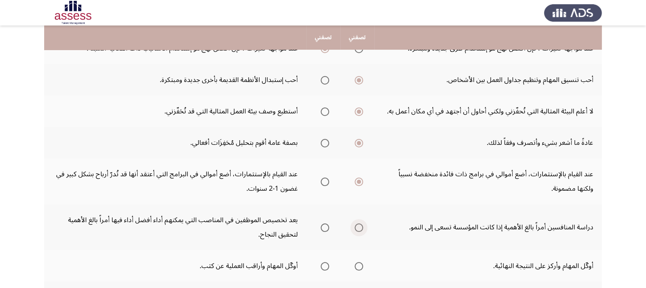
click at [358, 226] on span "Select an option" at bounding box center [359, 227] width 8 height 8
click at [358, 226] on input "Select an option" at bounding box center [359, 227] width 8 height 8
click at [359, 267] on span "Select an option" at bounding box center [359, 266] width 8 height 8
click at [359, 267] on input "Select an option" at bounding box center [359, 266] width 8 height 8
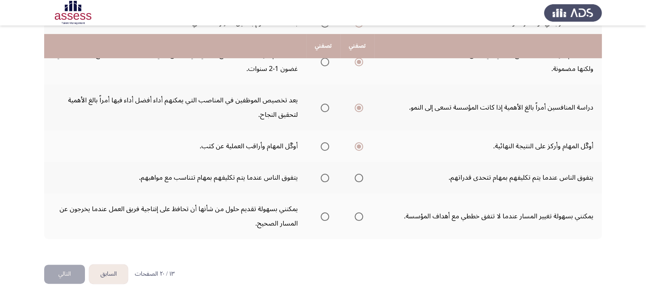
scroll to position [281, 0]
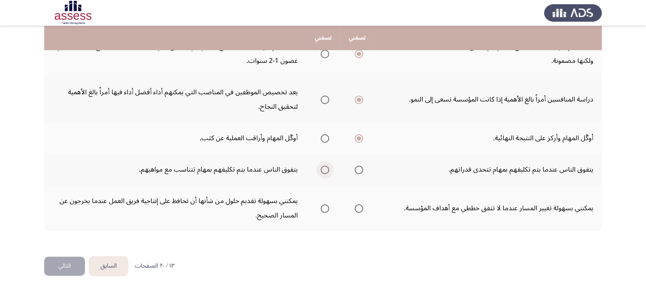
click at [322, 166] on span "Select an option" at bounding box center [325, 170] width 8 height 8
click at [322, 166] on input "Select an option" at bounding box center [325, 170] width 8 height 8
click at [358, 208] on span "Select an option" at bounding box center [359, 208] width 8 height 8
click at [358, 208] on input "Select an option" at bounding box center [359, 208] width 8 height 8
click at [70, 267] on button "التالي" at bounding box center [64, 265] width 41 height 19
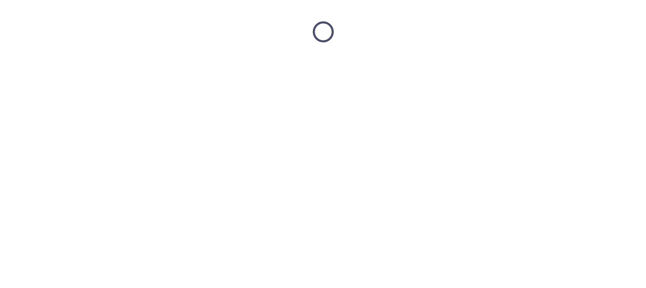
scroll to position [0, 0]
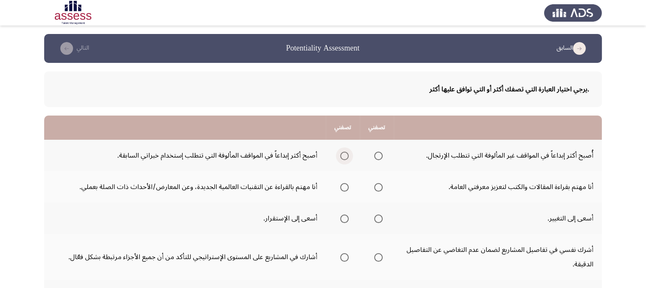
click at [342, 155] on span "Select an option" at bounding box center [344, 156] width 8 height 8
click at [342, 155] on input "Select an option" at bounding box center [344, 156] width 8 height 8
click at [377, 189] on span "Select an option" at bounding box center [378, 187] width 8 height 8
click at [377, 189] on input "Select an option" at bounding box center [378, 187] width 8 height 8
click at [382, 214] on span "Select an option" at bounding box center [378, 218] width 8 height 8
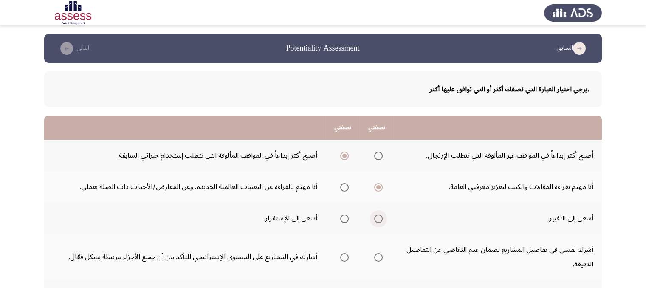
click at [382, 214] on input "Select an option" at bounding box center [378, 218] width 8 height 8
click at [380, 255] on span "Select an option" at bounding box center [378, 257] width 8 height 8
click at [380, 255] on input "Select an option" at bounding box center [378, 257] width 8 height 8
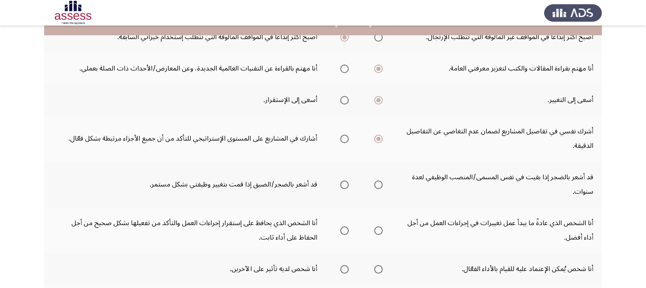
scroll to position [119, 0]
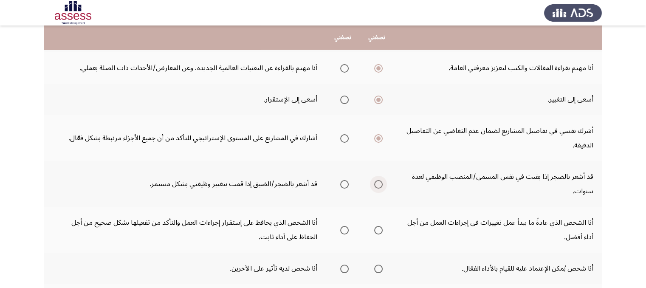
click at [382, 183] on span "Select an option" at bounding box center [378, 184] width 8 height 8
click at [382, 183] on input "Select an option" at bounding box center [378, 184] width 8 height 8
click at [378, 226] on span "Select an option" at bounding box center [378, 230] width 8 height 8
click at [378, 226] on input "Select an option" at bounding box center [378, 230] width 8 height 8
click at [380, 268] on span "Select an option" at bounding box center [378, 269] width 8 height 8
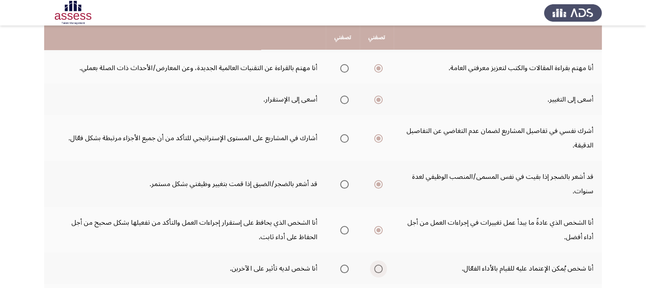
click at [380, 268] on input "Select an option" at bounding box center [378, 269] width 8 height 8
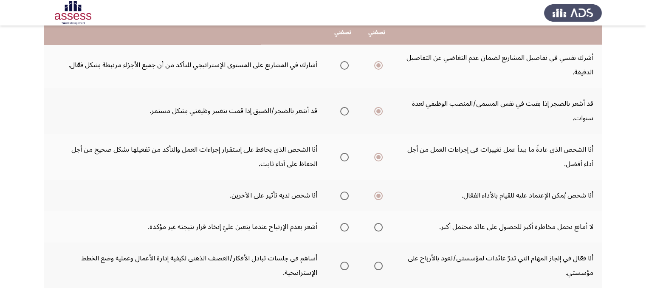
scroll to position [204, 0]
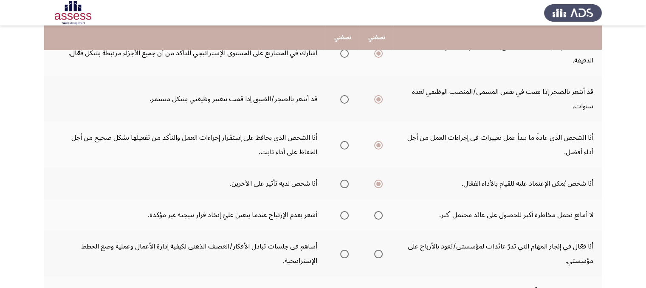
click at [348, 213] on span "Select an option" at bounding box center [344, 215] width 8 height 8
click at [348, 213] on input "Select an option" at bounding box center [344, 215] width 8 height 8
click at [380, 257] on mat-radio-group "Select an option" at bounding box center [377, 253] width 12 height 14
click at [380, 253] on span "Select an option" at bounding box center [378, 254] width 8 height 8
click at [380, 253] on input "Select an option" at bounding box center [378, 254] width 8 height 8
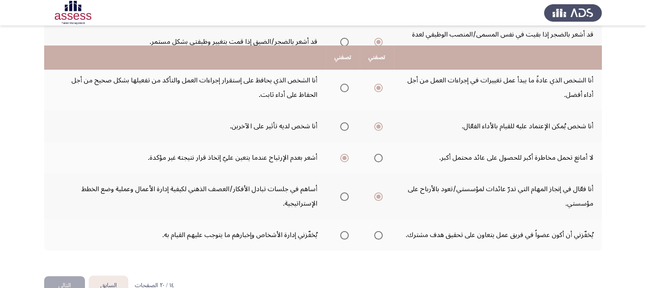
scroll to position [281, 0]
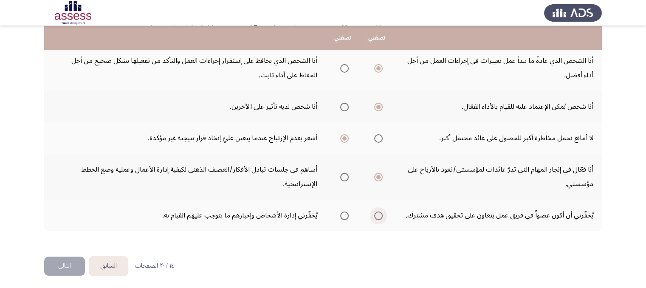
click at [380, 211] on span "Select an option" at bounding box center [378, 215] width 8 height 8
click at [380, 211] on input "Select an option" at bounding box center [378, 215] width 8 height 8
click at [72, 264] on button "التالي" at bounding box center [64, 265] width 41 height 19
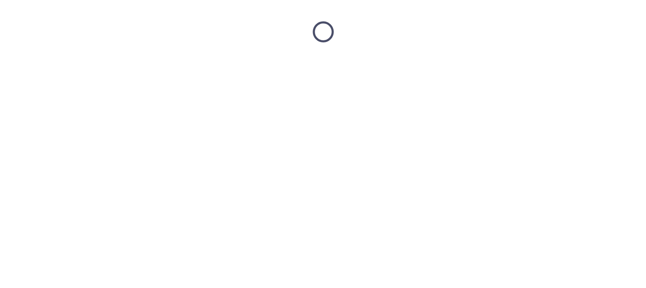
scroll to position [0, 0]
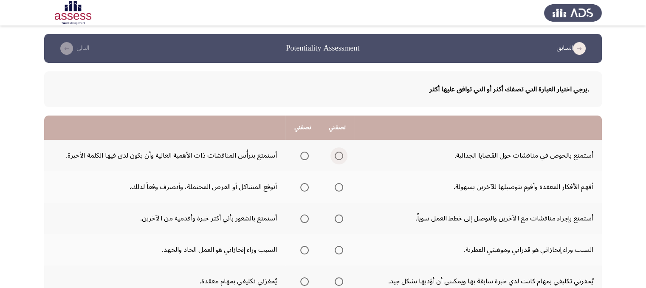
click at [337, 154] on span "Select an option" at bounding box center [339, 156] width 8 height 8
click at [337, 154] on input "Select an option" at bounding box center [339, 156] width 8 height 8
click at [307, 189] on span "Select an option" at bounding box center [304, 187] width 8 height 8
click at [307, 189] on input "Select an option" at bounding box center [304, 187] width 8 height 8
click at [305, 220] on span "Select an option" at bounding box center [304, 218] width 8 height 8
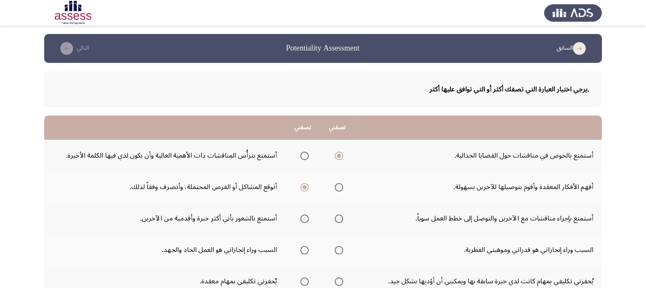
click at [305, 220] on input "Select an option" at bounding box center [304, 218] width 8 height 8
click at [304, 250] on span "Select an option" at bounding box center [304, 250] width 8 height 8
click at [304, 250] on input "Select an option" at bounding box center [304, 250] width 8 height 8
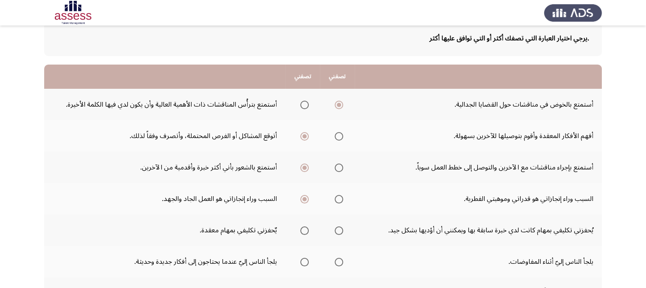
scroll to position [68, 0]
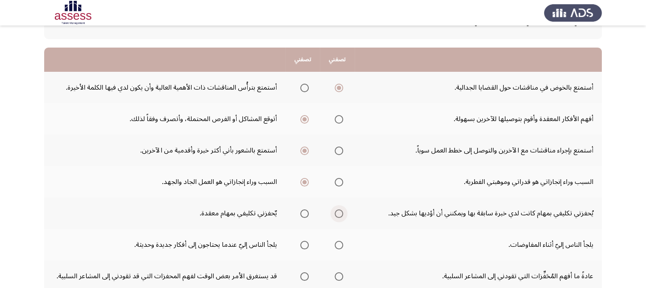
click at [338, 211] on span "Select an option" at bounding box center [339, 213] width 8 height 8
click at [338, 211] on input "Select an option" at bounding box center [339, 213] width 8 height 8
click at [302, 245] on span "Select an option" at bounding box center [304, 245] width 8 height 8
click at [302, 245] on input "Select an option" at bounding box center [304, 245] width 8 height 8
click at [338, 245] on span "Select an option" at bounding box center [339, 245] width 8 height 8
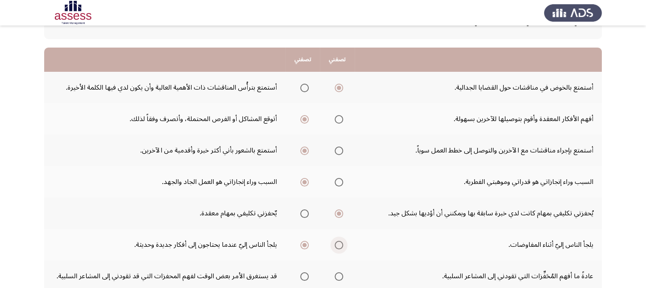
click at [338, 245] on input "Select an option" at bounding box center [339, 245] width 8 height 8
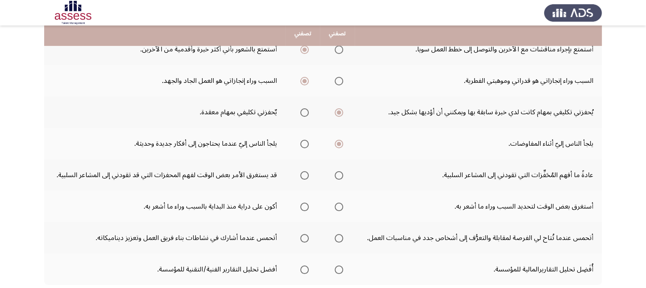
scroll to position [170, 0]
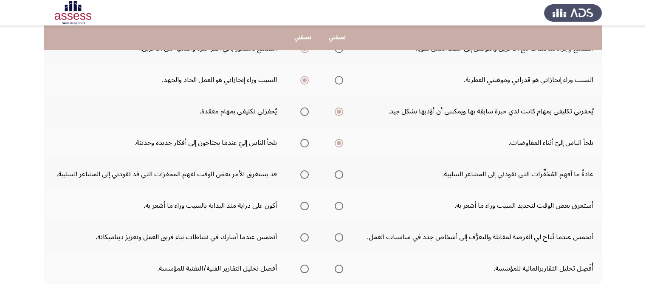
click at [336, 177] on mat-radio-group "Select an option" at bounding box center [337, 174] width 12 height 14
click at [338, 174] on span "Select an option" at bounding box center [339, 174] width 8 height 8
click at [338, 174] on input "Select an option" at bounding box center [339, 174] width 8 height 8
click at [305, 204] on span "Select an option" at bounding box center [304, 206] width 8 height 8
click at [305, 204] on input "Select an option" at bounding box center [304, 206] width 8 height 8
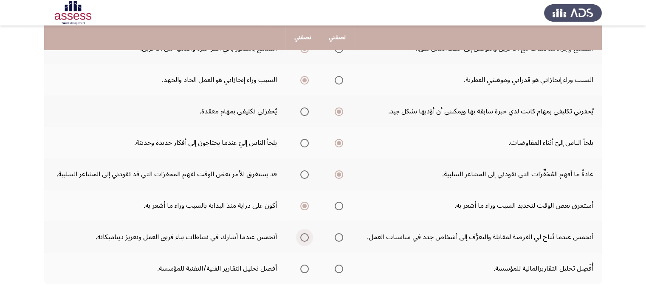
click at [301, 235] on span "Select an option" at bounding box center [304, 237] width 8 height 8
click at [301, 235] on input "Select an option" at bounding box center [304, 237] width 8 height 8
click at [338, 268] on span "Select an option" at bounding box center [339, 269] width 8 height 8
click at [338, 268] on input "Select an option" at bounding box center [339, 269] width 8 height 8
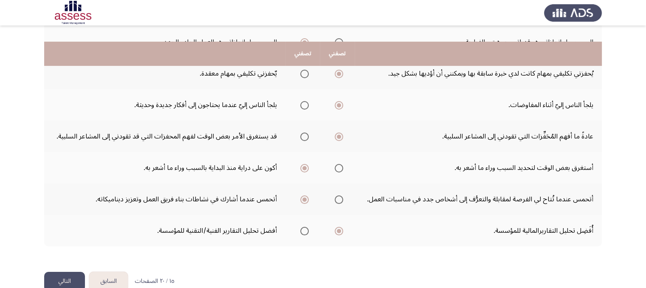
scroll to position [224, 0]
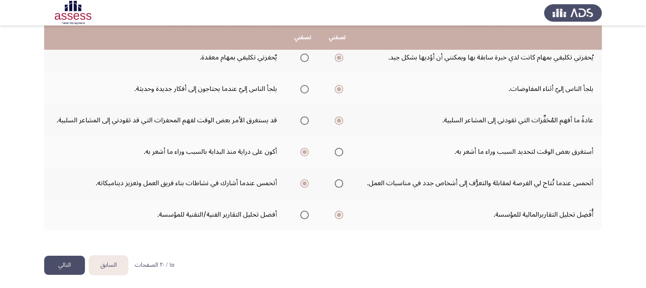
click at [66, 263] on button "التالي" at bounding box center [64, 265] width 41 height 19
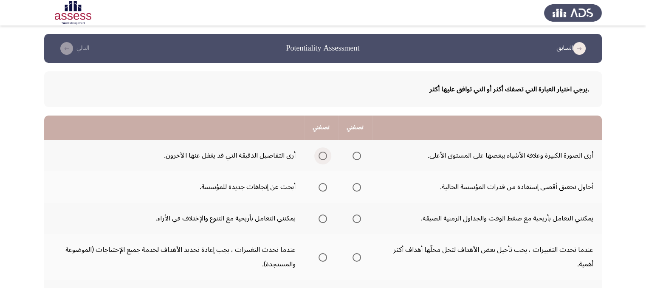
click at [323, 152] on span "Select an option" at bounding box center [322, 156] width 8 height 8
click at [323, 152] on input "Select an option" at bounding box center [322, 156] width 8 height 8
click at [352, 187] on span "Select an option" at bounding box center [356, 187] width 8 height 8
click at [352, 187] on input "Select an option" at bounding box center [356, 187] width 8 height 8
click at [355, 218] on span "Select an option" at bounding box center [356, 218] width 8 height 8
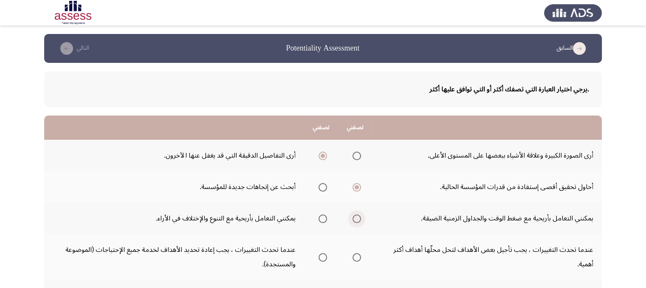
click at [355, 218] on input "Select an option" at bounding box center [356, 218] width 8 height 8
click at [357, 256] on span "Select an option" at bounding box center [356, 257] width 8 height 8
click at [357, 256] on input "Select an option" at bounding box center [356, 257] width 8 height 8
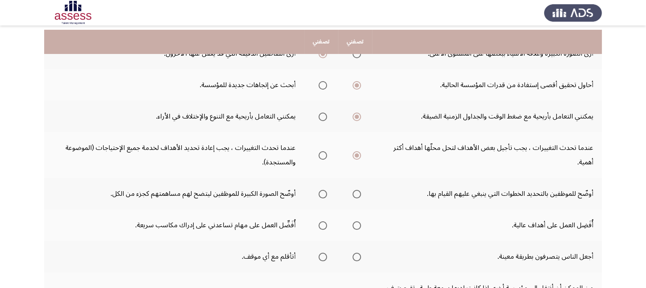
scroll to position [119, 0]
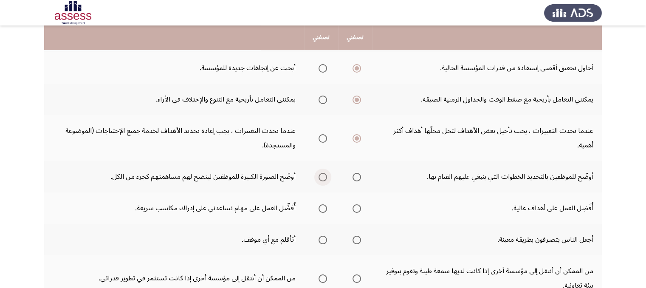
click at [324, 175] on span "Select an option" at bounding box center [322, 177] width 8 height 8
click at [324, 175] on input "Select an option" at bounding box center [322, 177] width 8 height 8
click at [323, 208] on span "Select an option" at bounding box center [322, 208] width 8 height 8
click at [323, 208] on input "Select an option" at bounding box center [322, 208] width 8 height 8
click at [323, 239] on span "Select an option" at bounding box center [322, 240] width 8 height 8
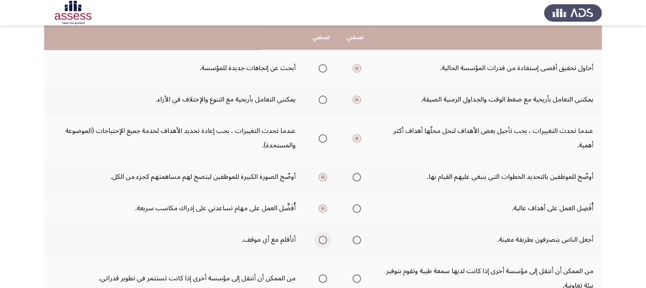
click at [323, 239] on input "Select an option" at bounding box center [322, 240] width 8 height 8
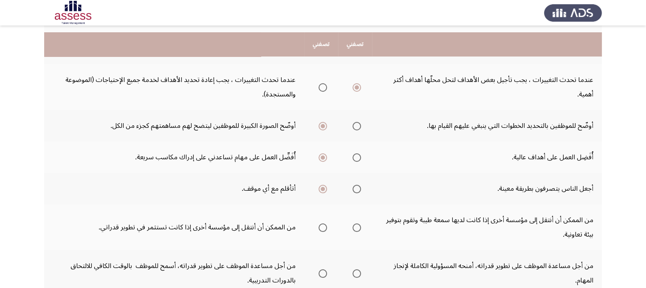
scroll to position [187, 0]
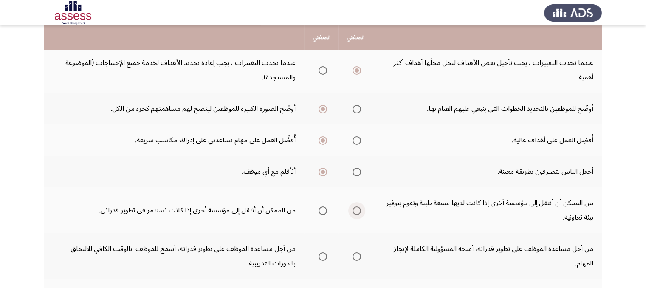
click at [358, 209] on span "Select an option" at bounding box center [356, 210] width 8 height 8
click at [358, 209] on input "Select an option" at bounding box center [356, 210] width 8 height 8
click at [353, 253] on span "Select an option" at bounding box center [356, 256] width 8 height 8
click at [353, 253] on input "Select an option" at bounding box center [356, 256] width 8 height 8
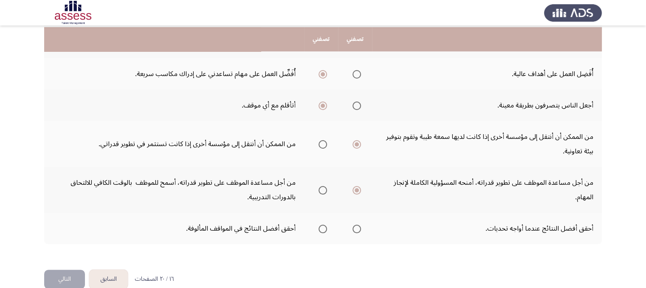
scroll to position [255, 0]
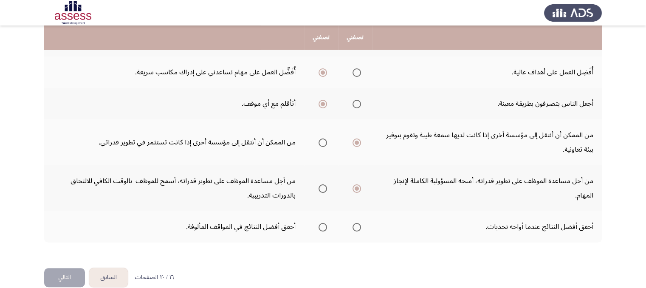
click at [353, 253] on div ".يرجي اختيار العبارة التي تصفك أكثر أو التي توافق عليها أكثر تصفني تصفني أرى ال…" at bounding box center [322, 33] width 557 height 451
click at [324, 224] on span "Select an option" at bounding box center [322, 227] width 8 height 8
click at [324, 224] on input "Select an option" at bounding box center [322, 227] width 8 height 8
click at [71, 272] on button "التالي" at bounding box center [64, 277] width 41 height 19
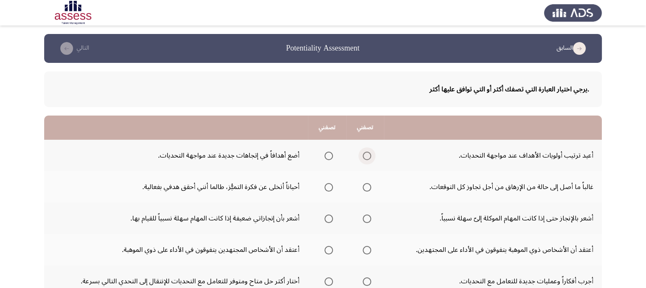
click at [367, 152] on span "Select an option" at bounding box center [367, 156] width 8 height 8
click at [367, 152] on input "Select an option" at bounding box center [367, 156] width 8 height 8
click at [364, 186] on span "Select an option" at bounding box center [367, 187] width 8 height 8
click at [364, 186] on input "Select an option" at bounding box center [367, 187] width 8 height 8
click at [326, 217] on span "Select an option" at bounding box center [328, 218] width 8 height 8
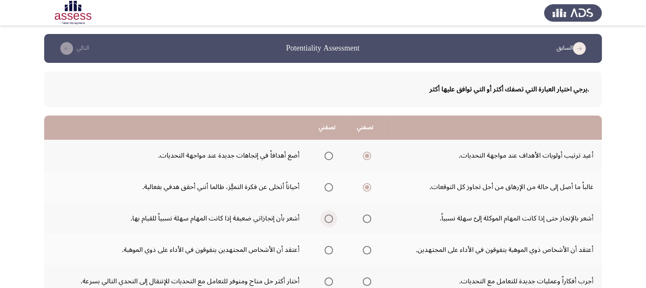
click at [326, 217] on input "Select an option" at bounding box center [328, 218] width 8 height 8
click at [328, 250] on span "Select an option" at bounding box center [328, 250] width 8 height 8
click at [328, 250] on input "Select an option" at bounding box center [328, 250] width 8 height 8
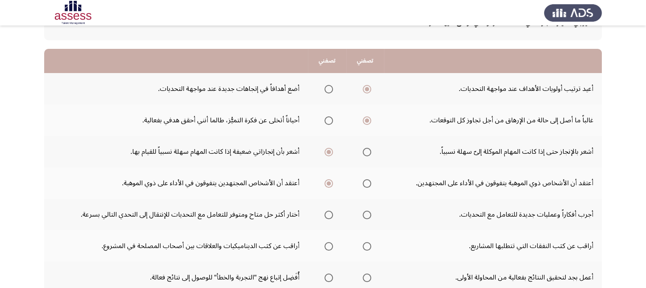
scroll to position [68, 0]
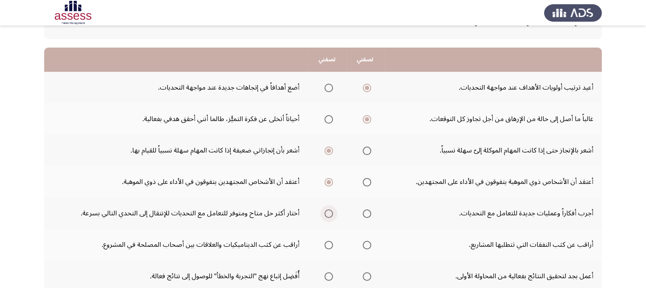
click at [325, 214] on span "Select an option" at bounding box center [328, 213] width 8 height 8
click at [325, 214] on input "Select an option" at bounding box center [328, 213] width 8 height 8
click at [325, 246] on span "Select an option" at bounding box center [328, 245] width 8 height 8
click at [325, 246] on input "Select an option" at bounding box center [328, 245] width 8 height 8
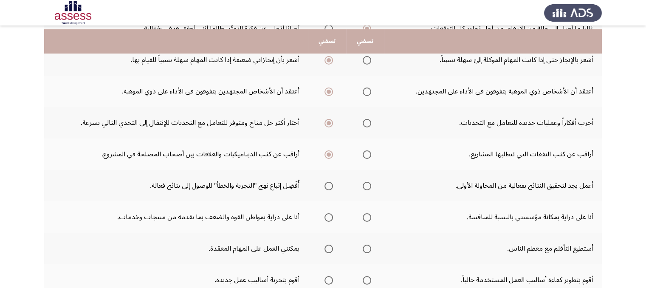
scroll to position [170, 0]
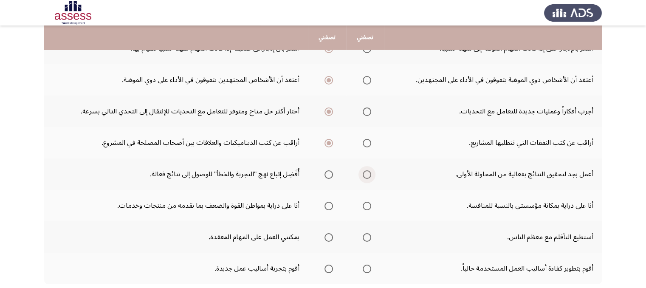
click at [367, 173] on span "Select an option" at bounding box center [367, 174] width 8 height 8
click at [367, 173] on input "Select an option" at bounding box center [367, 174] width 8 height 8
click at [360, 204] on label "Select an option" at bounding box center [365, 206] width 12 height 8
click at [363, 204] on input "Select an option" at bounding box center [367, 206] width 8 height 8
click at [327, 234] on span "Select an option" at bounding box center [328, 237] width 8 height 8
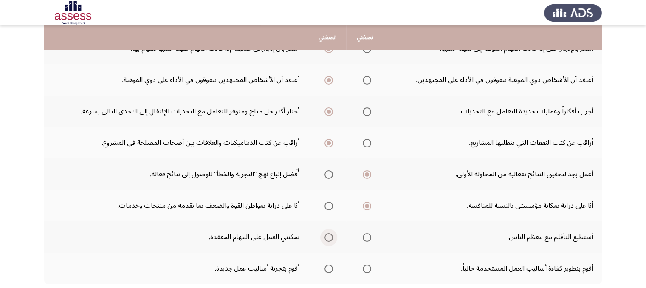
click at [327, 234] on input "Select an option" at bounding box center [328, 237] width 8 height 8
click at [363, 268] on span "Select an option" at bounding box center [367, 269] width 8 height 8
click at [363, 268] on input "Select an option" at bounding box center [367, 269] width 8 height 8
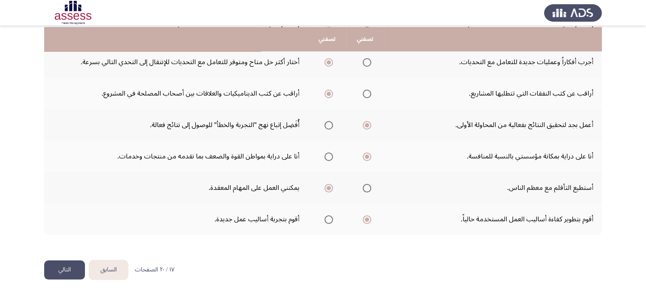
scroll to position [221, 0]
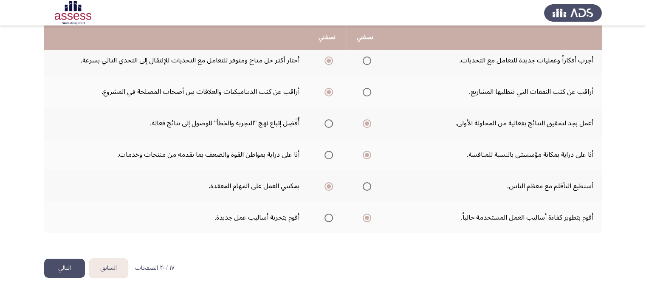
click at [66, 267] on button "التالي" at bounding box center [64, 268] width 41 height 19
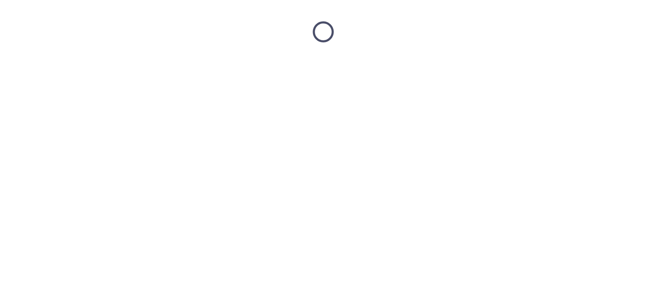
scroll to position [0, 0]
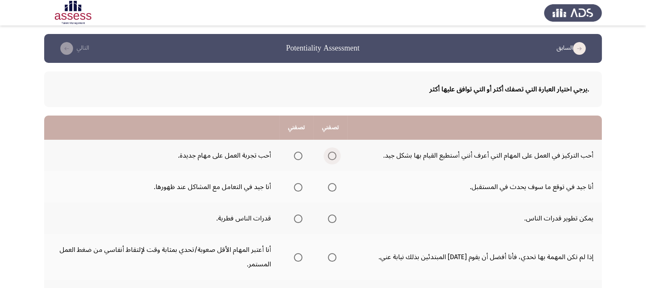
click at [331, 155] on span "Select an option" at bounding box center [332, 156] width 8 height 8
click at [331, 155] on input "Select an option" at bounding box center [332, 156] width 8 height 8
click at [297, 189] on span "Select an option" at bounding box center [298, 187] width 8 height 8
click at [297, 189] on input "Select an option" at bounding box center [298, 187] width 8 height 8
click at [334, 220] on span "Select an option" at bounding box center [332, 218] width 8 height 8
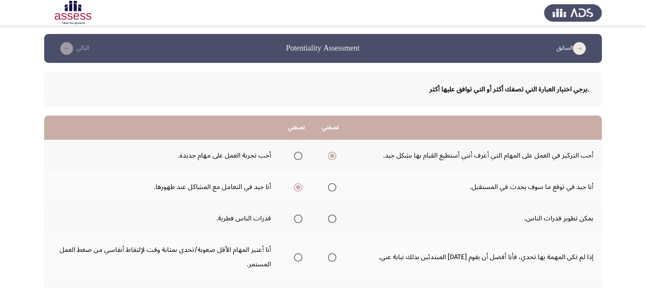
click at [334, 220] on input "Select an option" at bounding box center [332, 218] width 8 height 8
click at [297, 256] on span "Select an option" at bounding box center [298, 257] width 8 height 8
click at [297, 256] on input "Select an option" at bounding box center [298, 257] width 8 height 8
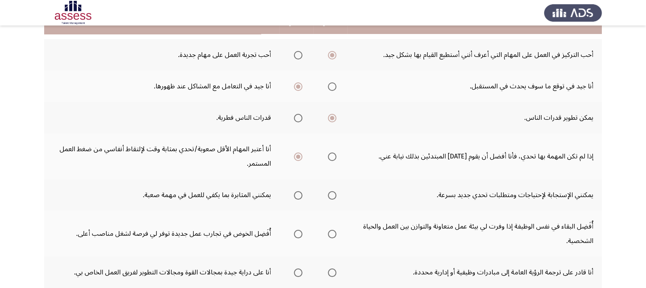
scroll to position [102, 0]
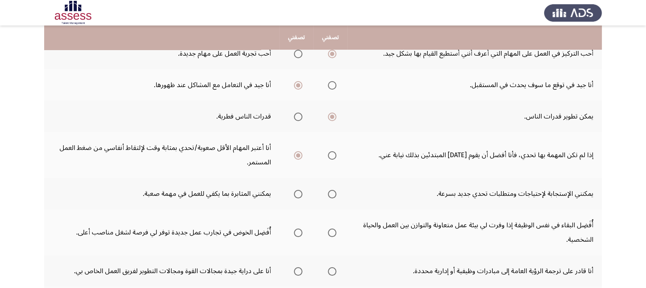
click at [295, 197] on mat-radio-group "Select an option" at bounding box center [296, 193] width 12 height 14
click at [296, 192] on span "Select an option" at bounding box center [298, 194] width 8 height 8
click at [296, 192] on input "Select an option" at bounding box center [298, 194] width 8 height 8
click at [331, 230] on span "Select an option" at bounding box center [332, 232] width 8 height 8
click at [331, 230] on input "Select an option" at bounding box center [332, 232] width 8 height 8
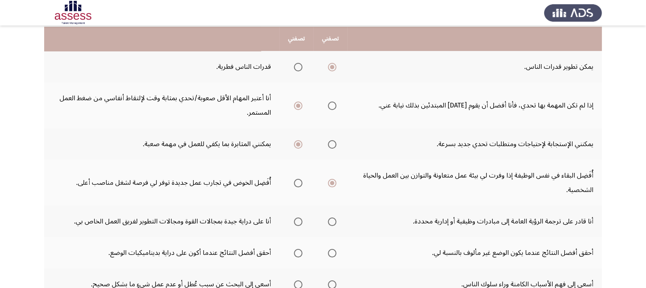
scroll to position [153, 0]
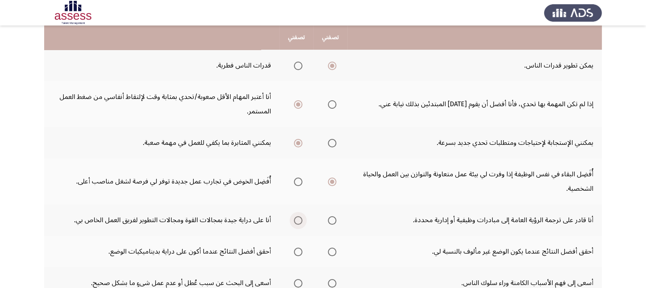
click at [298, 218] on span "Select an option" at bounding box center [298, 220] width 8 height 8
click at [298, 218] on input "Select an option" at bounding box center [298, 220] width 8 height 8
click at [296, 248] on span "Select an option" at bounding box center [298, 252] width 8 height 8
click at [296, 248] on input "Select an option" at bounding box center [298, 252] width 8 height 8
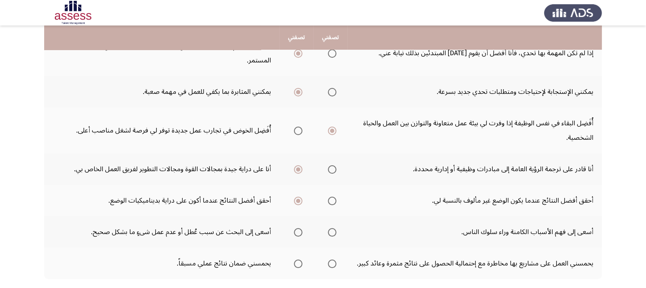
scroll to position [210, 0]
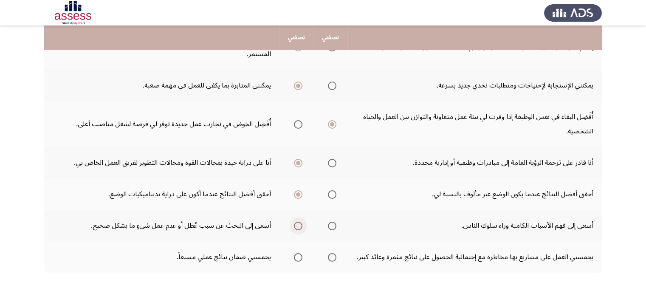
click at [297, 222] on span "Select an option" at bounding box center [298, 226] width 8 height 8
click at [297, 222] on input "Select an option" at bounding box center [298, 226] width 8 height 8
click at [329, 253] on span "Select an option" at bounding box center [332, 257] width 8 height 8
click at [329, 253] on input "Select an option" at bounding box center [332, 257] width 8 height 8
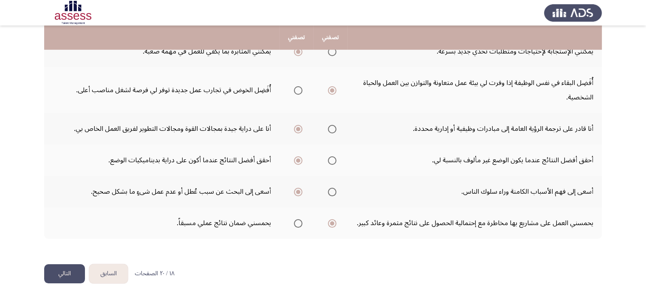
scroll to position [252, 0]
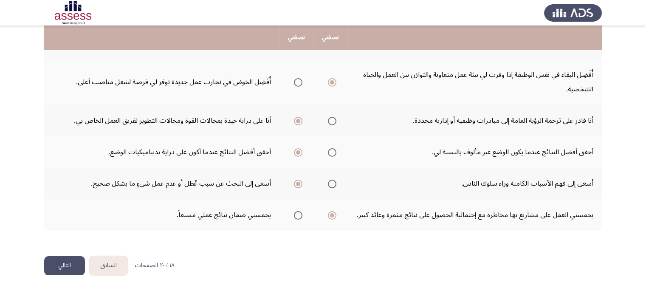
click at [68, 264] on button "التالي" at bounding box center [64, 265] width 41 height 19
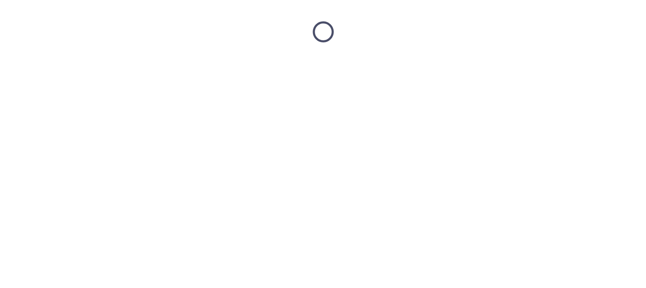
scroll to position [0, 0]
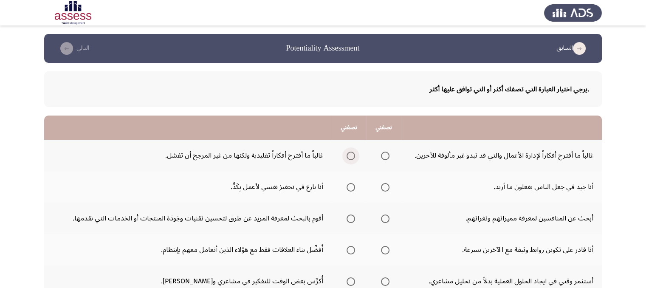
click at [350, 155] on span "Select an option" at bounding box center [350, 156] width 8 height 8
click at [350, 155] on input "Select an option" at bounding box center [350, 156] width 8 height 8
click at [349, 188] on span "Select an option" at bounding box center [350, 187] width 8 height 8
click at [349, 188] on input "Select an option" at bounding box center [350, 187] width 8 height 8
click at [350, 215] on span "Select an option" at bounding box center [350, 218] width 8 height 8
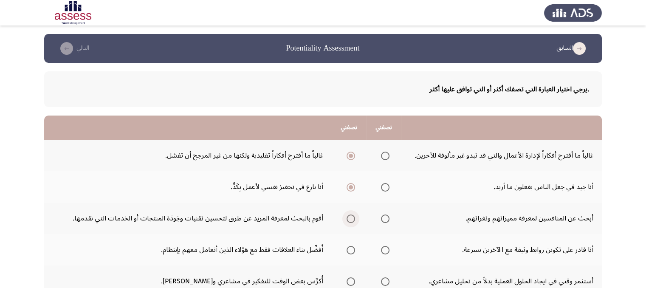
click at [350, 215] on input "Select an option" at bounding box center [350, 218] width 8 height 8
click at [349, 250] on span "Select an option" at bounding box center [350, 250] width 8 height 8
click at [349, 250] on input "Select an option" at bounding box center [350, 250] width 8 height 8
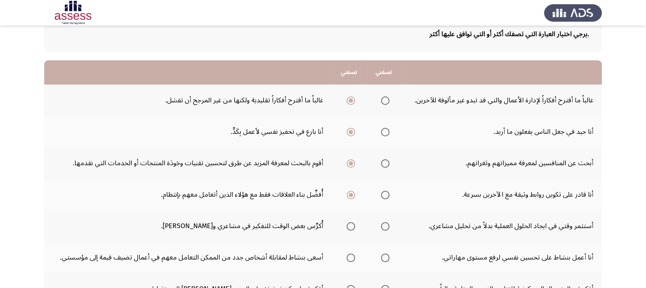
scroll to position [68, 0]
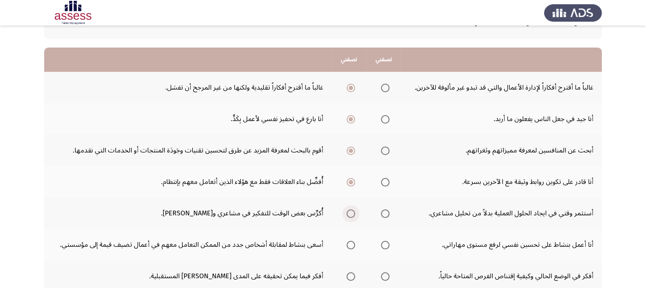
click at [352, 211] on span "Select an option" at bounding box center [350, 213] width 8 height 8
click at [352, 211] on input "Select an option" at bounding box center [350, 213] width 8 height 8
click at [385, 242] on span "Select an option" at bounding box center [385, 245] width 8 height 8
click at [385, 242] on input "Select an option" at bounding box center [385, 245] width 8 height 8
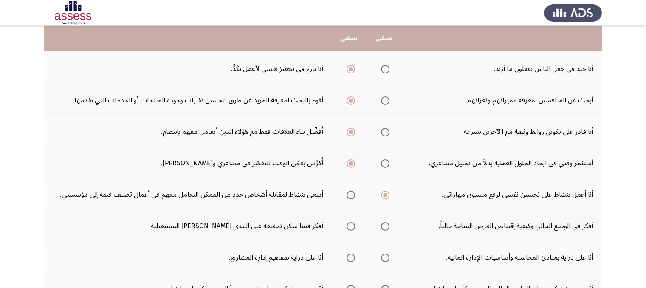
scroll to position [119, 0]
click at [386, 224] on span "Select an option" at bounding box center [385, 225] width 8 height 8
click at [386, 224] on input "Select an option" at bounding box center [385, 225] width 8 height 8
click at [352, 258] on span "Select an option" at bounding box center [350, 257] width 8 height 8
click at [352, 258] on input "Select an option" at bounding box center [350, 257] width 8 height 8
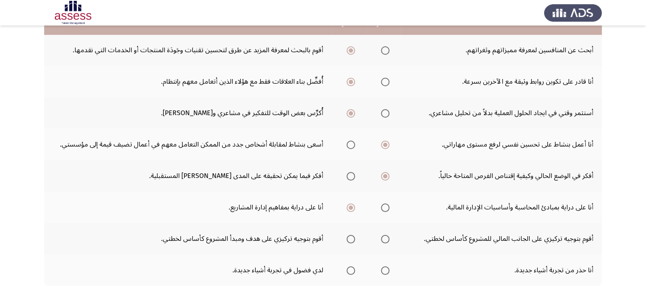
scroll to position [170, 0]
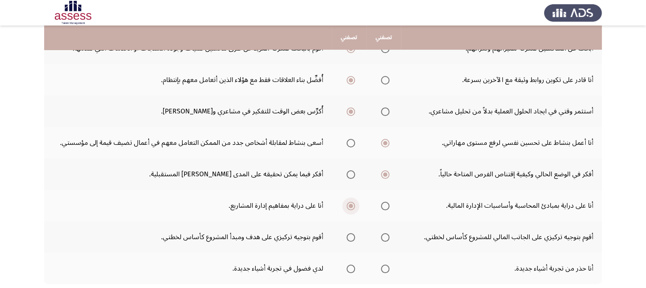
click at [352, 202] on span "Select an option" at bounding box center [350, 206] width 8 height 8
click at [352, 202] on input "Select an option" at bounding box center [350, 206] width 8 height 8
click at [387, 203] on span "Select an option" at bounding box center [385, 206] width 8 height 8
click at [387, 203] on input "Select an option" at bounding box center [385, 206] width 8 height 8
click at [388, 235] on span "Select an option" at bounding box center [385, 237] width 8 height 8
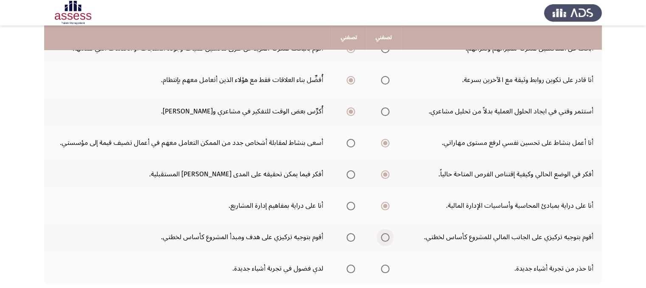
click at [388, 235] on input "Select an option" at bounding box center [385, 237] width 8 height 8
click at [384, 267] on span "Select an option" at bounding box center [385, 269] width 8 height 8
click at [384, 267] on input "Select an option" at bounding box center [385, 269] width 8 height 8
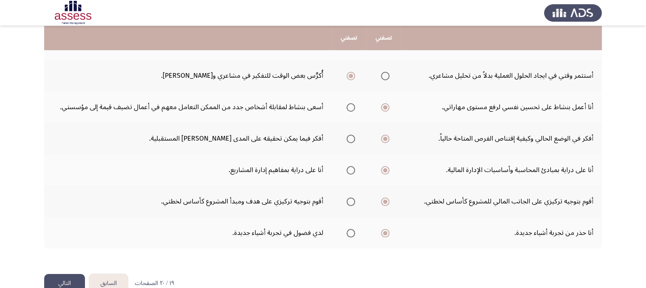
scroll to position [221, 0]
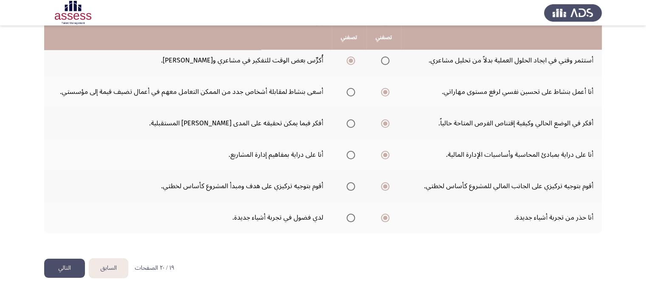
click at [67, 267] on button "التالي" at bounding box center [64, 268] width 41 height 19
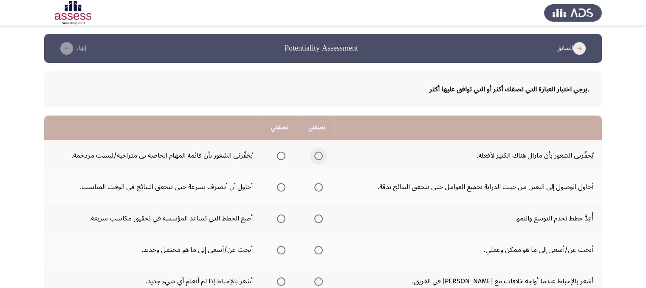
click at [319, 155] on span "Select an option" at bounding box center [318, 156] width 8 height 8
click at [319, 155] on input "Select an option" at bounding box center [318, 156] width 8 height 8
click at [284, 186] on span "Select an option" at bounding box center [281, 187] width 8 height 8
click at [284, 186] on input "Select an option" at bounding box center [281, 187] width 8 height 8
click at [317, 217] on span "Select an option" at bounding box center [318, 218] width 8 height 8
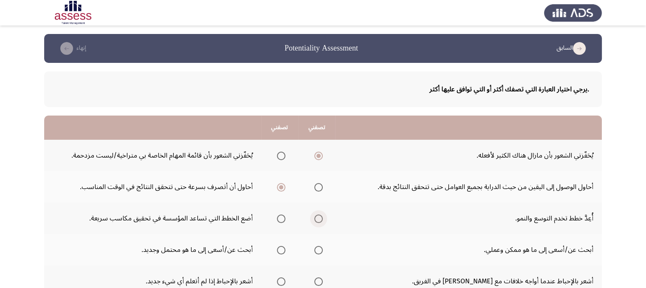
click at [317, 217] on input "Select an option" at bounding box center [318, 218] width 8 height 8
click at [318, 248] on span "Select an option" at bounding box center [318, 250] width 8 height 8
click at [318, 248] on input "Select an option" at bounding box center [318, 250] width 8 height 8
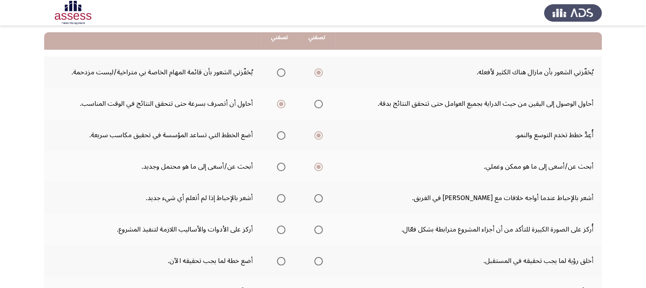
scroll to position [85, 0]
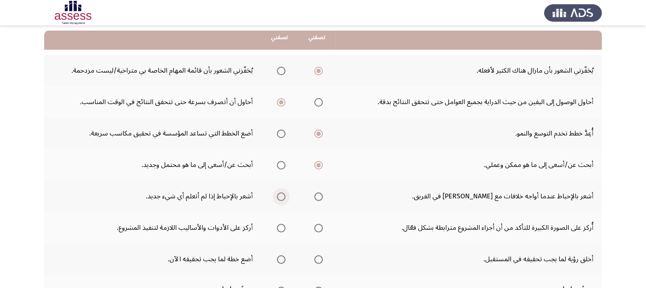
click at [283, 195] on span "Select an option" at bounding box center [281, 196] width 8 height 8
click at [283, 195] on input "Select an option" at bounding box center [281, 196] width 8 height 8
click at [316, 226] on span "Select an option" at bounding box center [318, 228] width 8 height 8
click at [316, 226] on input "Select an option" at bounding box center [318, 228] width 8 height 8
click at [280, 260] on span "Select an option" at bounding box center [281, 259] width 8 height 8
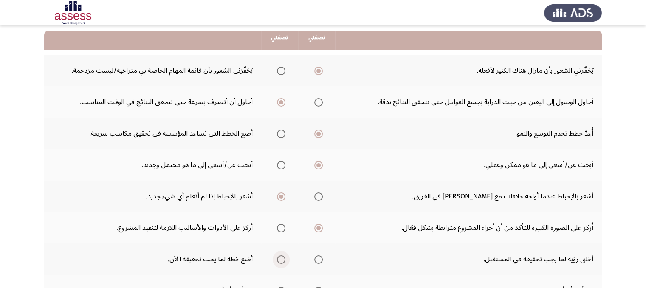
click at [280, 260] on input "Select an option" at bounding box center [281, 259] width 8 height 8
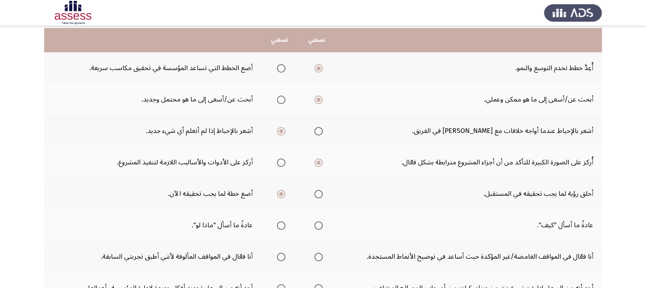
scroll to position [153, 0]
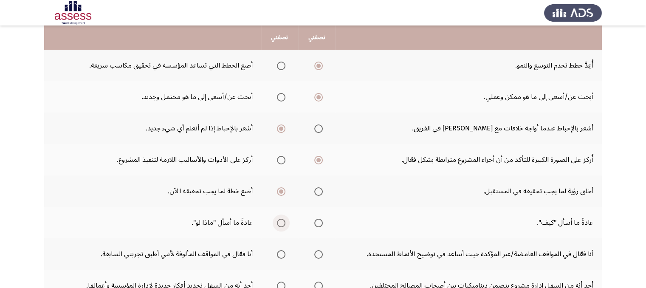
click at [279, 221] on span "Select an option" at bounding box center [281, 223] width 8 height 8
click at [279, 221] on input "Select an option" at bounding box center [281, 223] width 8 height 8
click at [281, 250] on span "Select an option" at bounding box center [281, 254] width 8 height 8
click at [281, 250] on input "Select an option" at bounding box center [281, 254] width 8 height 8
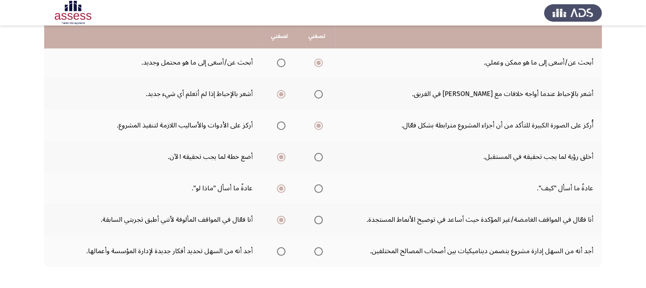
scroll to position [204, 0]
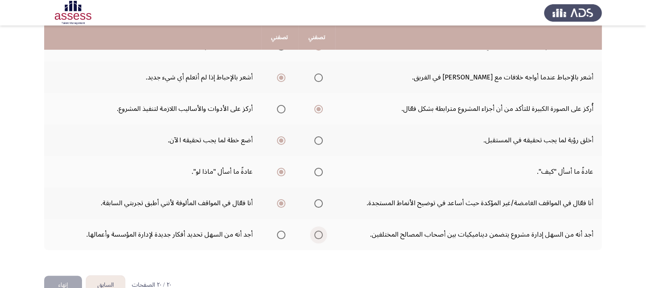
click at [318, 232] on span "Select an option" at bounding box center [318, 235] width 8 height 8
click at [318, 232] on input "Select an option" at bounding box center [318, 235] width 8 height 8
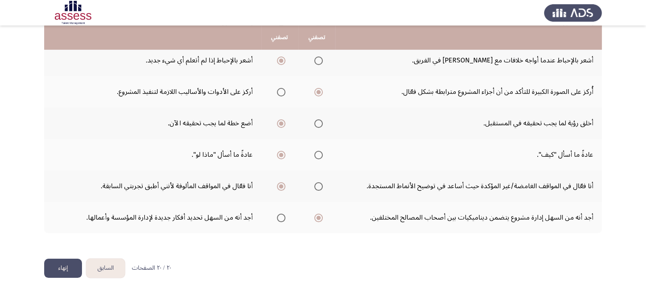
scroll to position [224, 0]
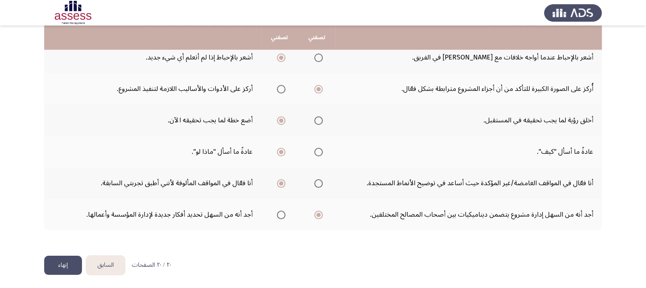
click at [62, 262] on button "إنهاء" at bounding box center [63, 265] width 38 height 19
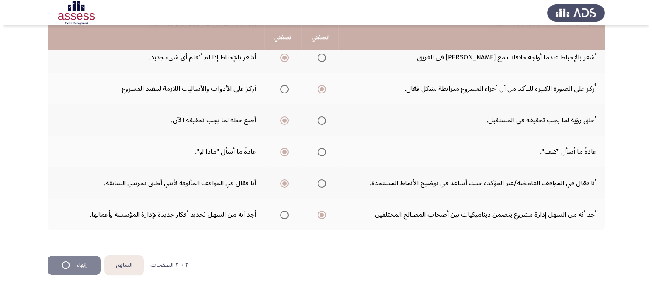
scroll to position [0, 0]
